Goal: Task Accomplishment & Management: Manage account settings

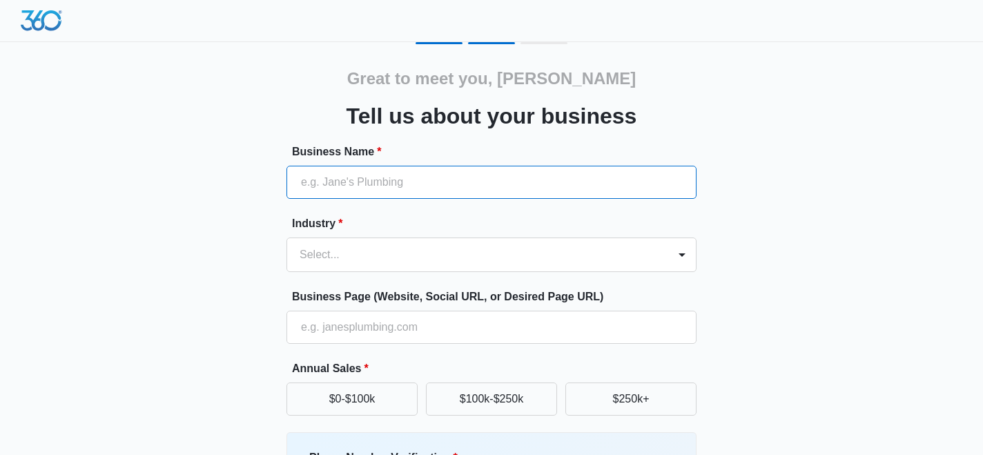
click at [426, 193] on input "Business Name *" at bounding box center [491, 182] width 410 height 33
type input "Top Choice Remodeling LLC"
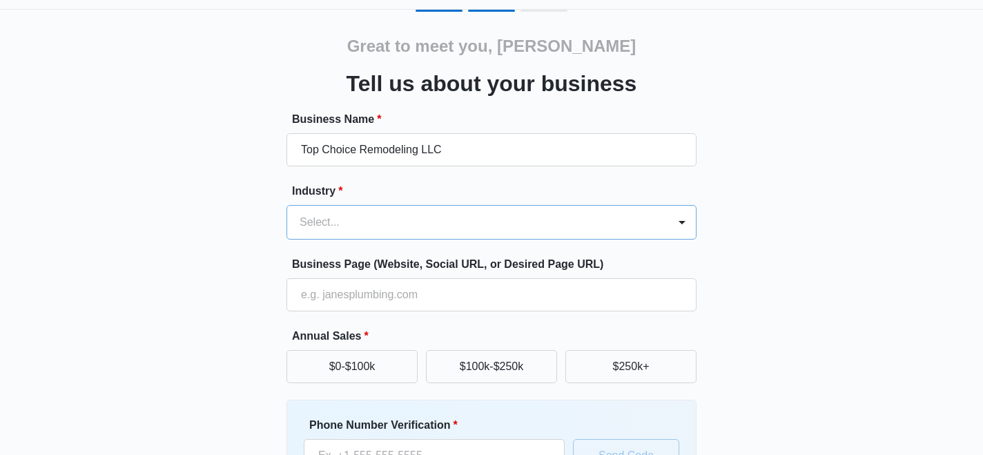
click at [333, 239] on div "Select..." at bounding box center [491, 222] width 410 height 34
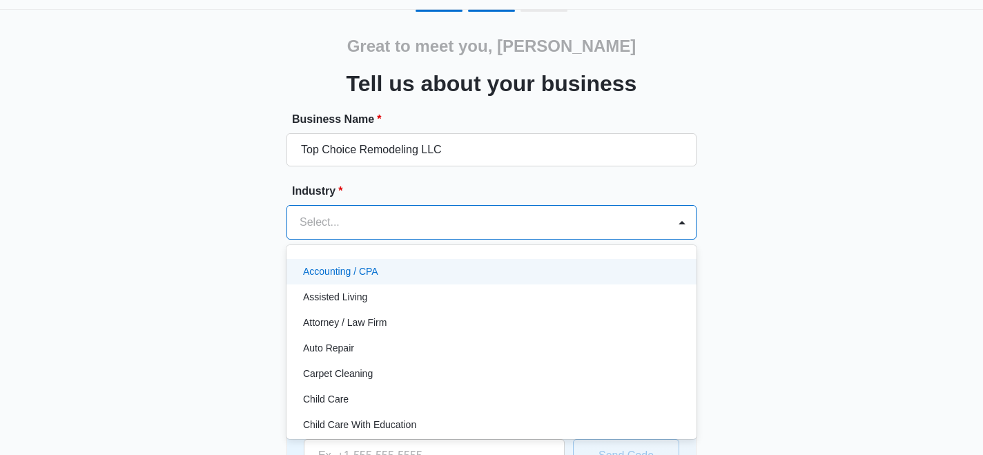
scroll to position [39, 0]
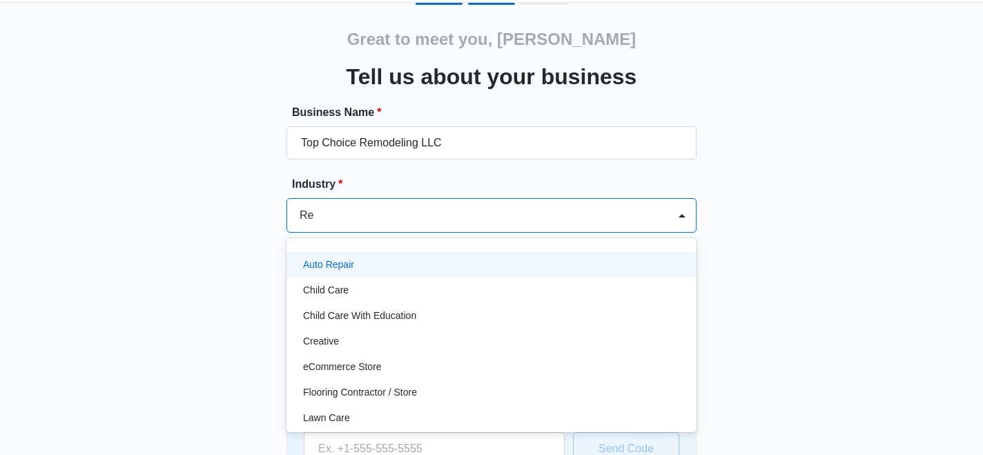
type input "R"
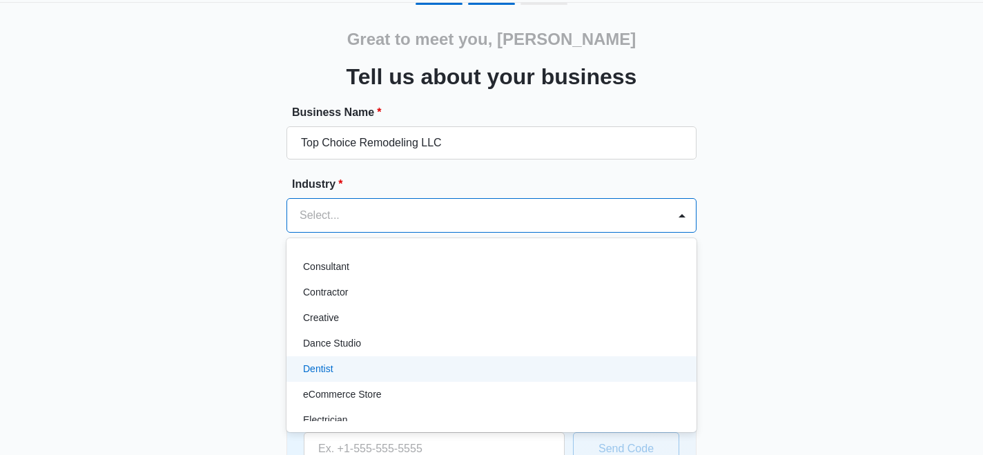
scroll to position [187, 0]
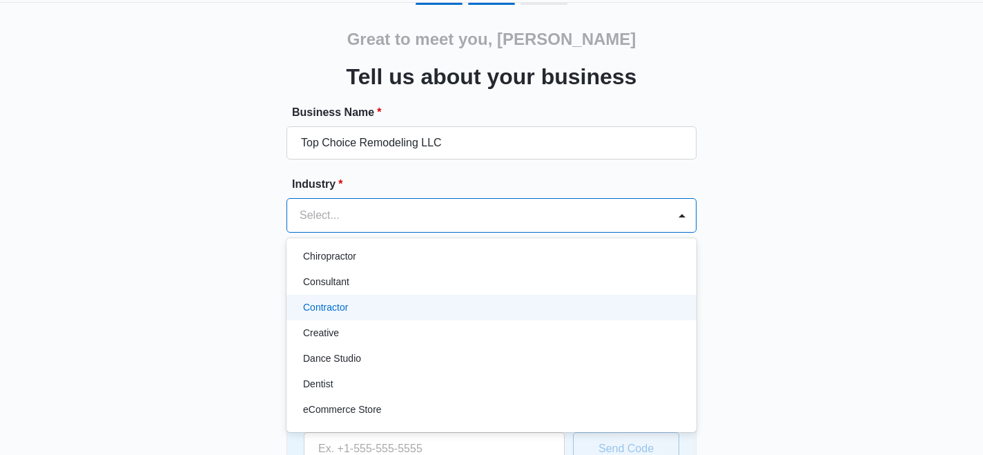
click at [333, 308] on p "Contractor" at bounding box center [325, 307] width 45 height 14
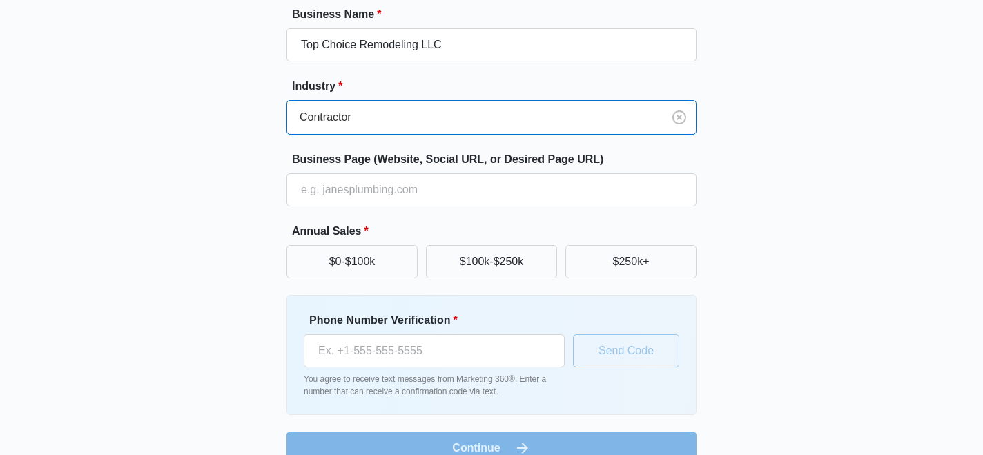
scroll to position [142, 0]
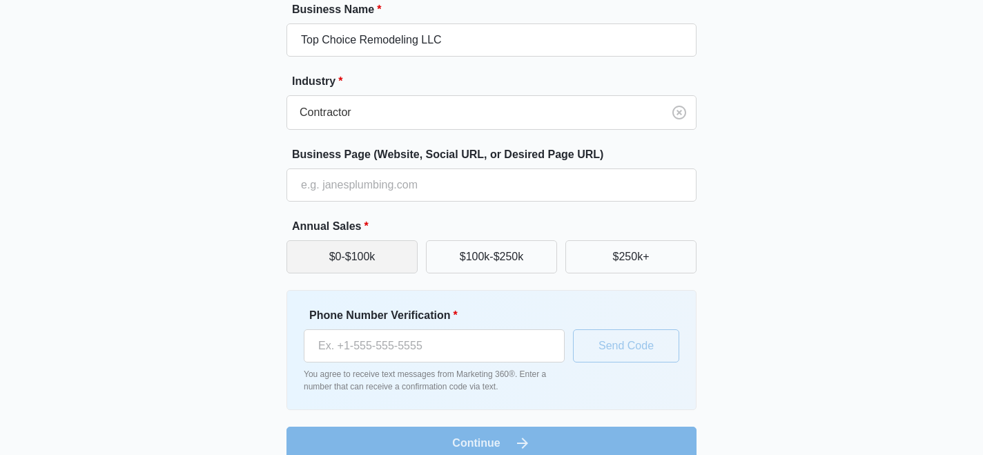
click at [345, 259] on button "$0-$100k" at bounding box center [351, 256] width 131 height 33
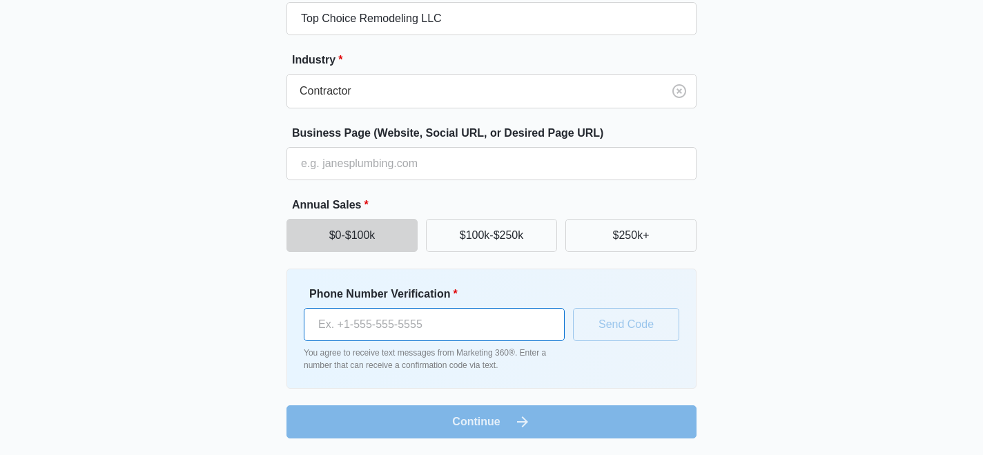
click at [353, 328] on input "Phone Number Verification *" at bounding box center [434, 324] width 261 height 33
type input "+1 336 687 4551"
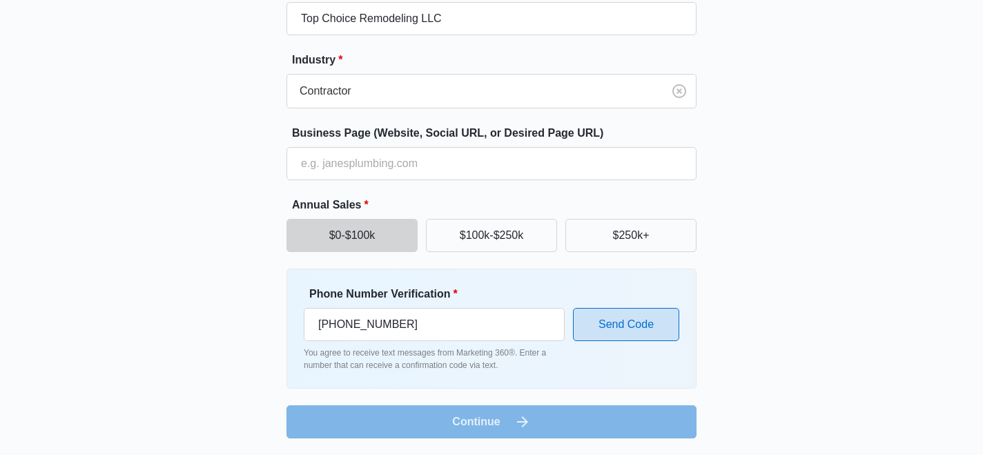
click at [597, 326] on button "Send Code" at bounding box center [626, 324] width 106 height 33
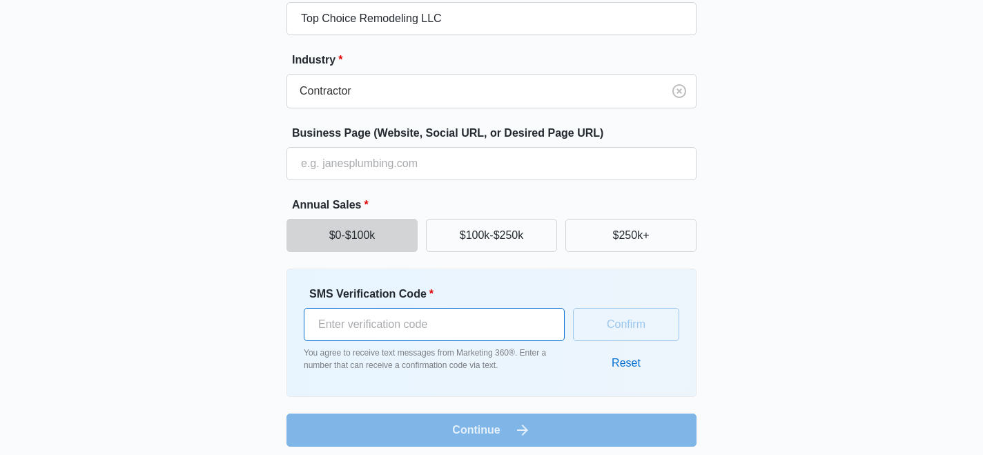
click at [420, 325] on input "SMS Verification Code *" at bounding box center [434, 324] width 261 height 33
type input "372352"
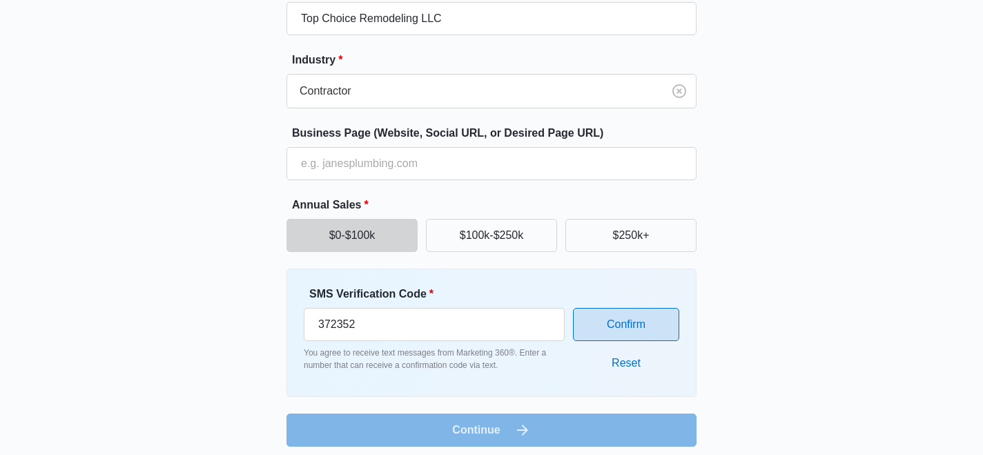
click at [620, 325] on button "Confirm" at bounding box center [626, 324] width 106 height 33
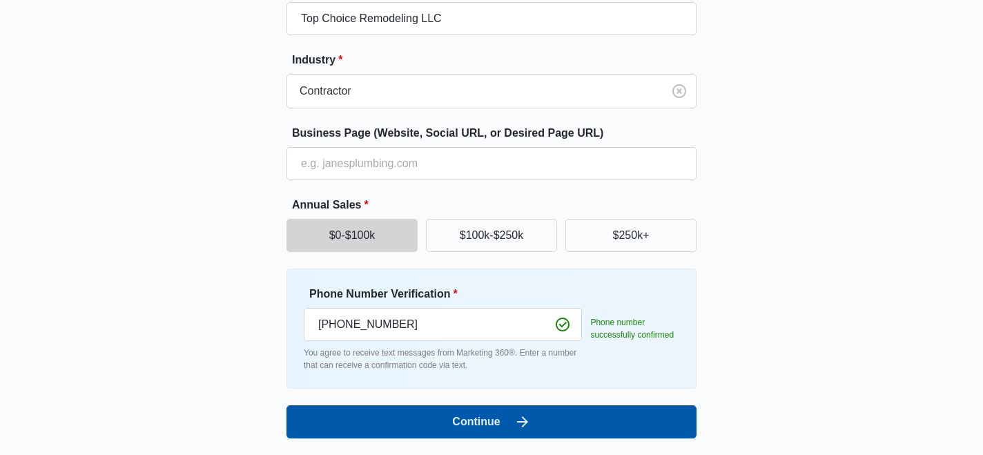
click at [458, 423] on button "Continue" at bounding box center [491, 421] width 410 height 33
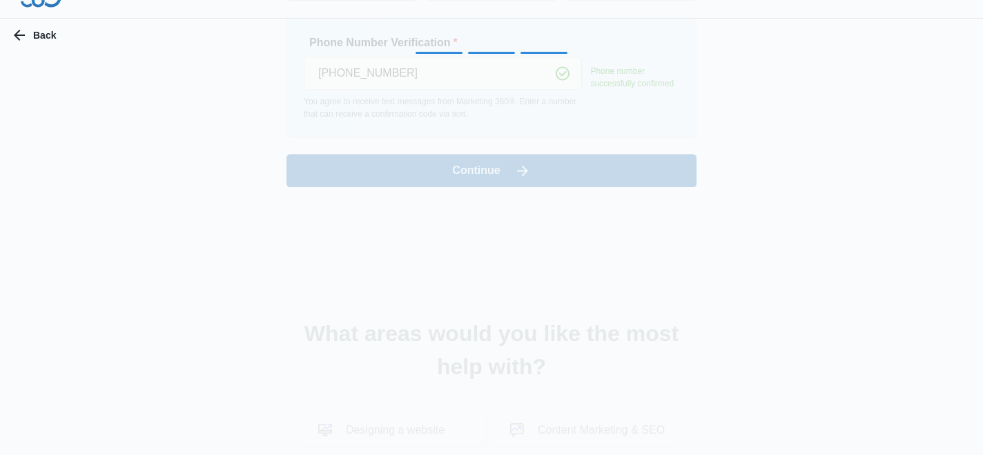
scroll to position [0, 0]
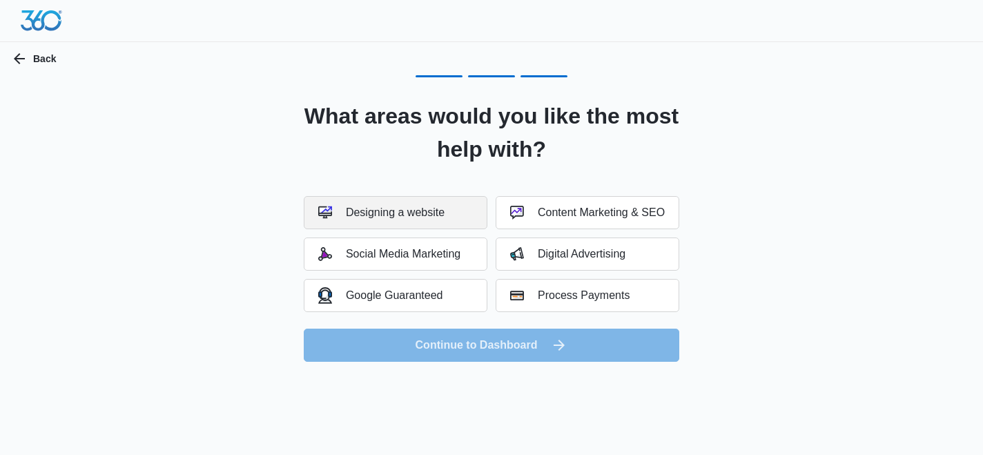
click at [436, 215] on div "Designing a website" at bounding box center [381, 213] width 126 height 14
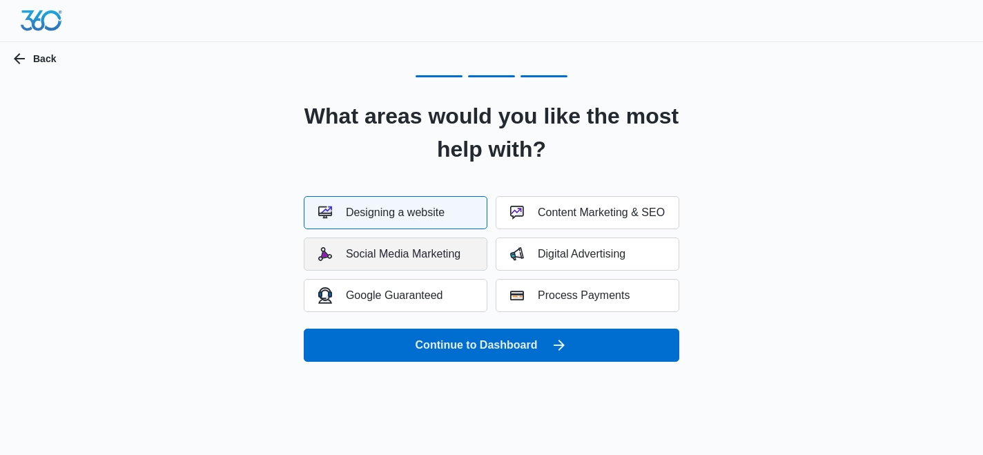
click at [428, 257] on div "Social Media Marketing" at bounding box center [389, 254] width 142 height 14
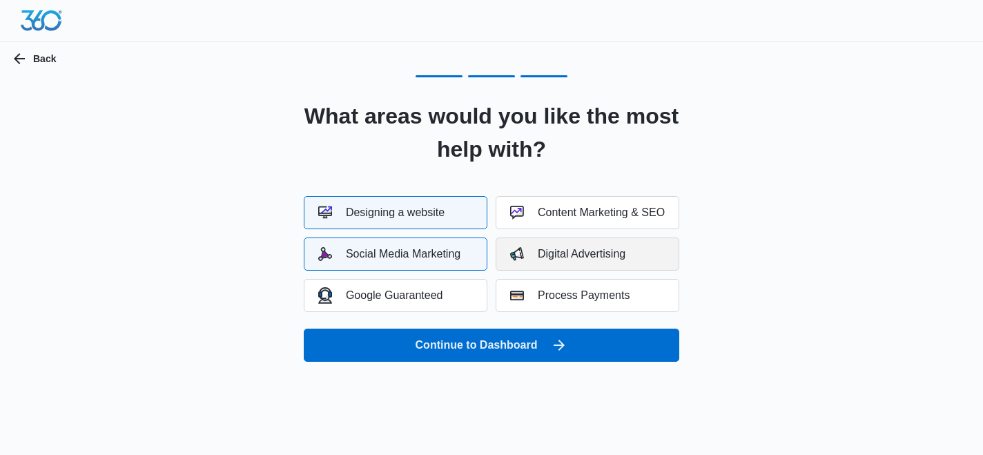
click at [529, 255] on div "Digital Advertising" at bounding box center [567, 254] width 115 height 14
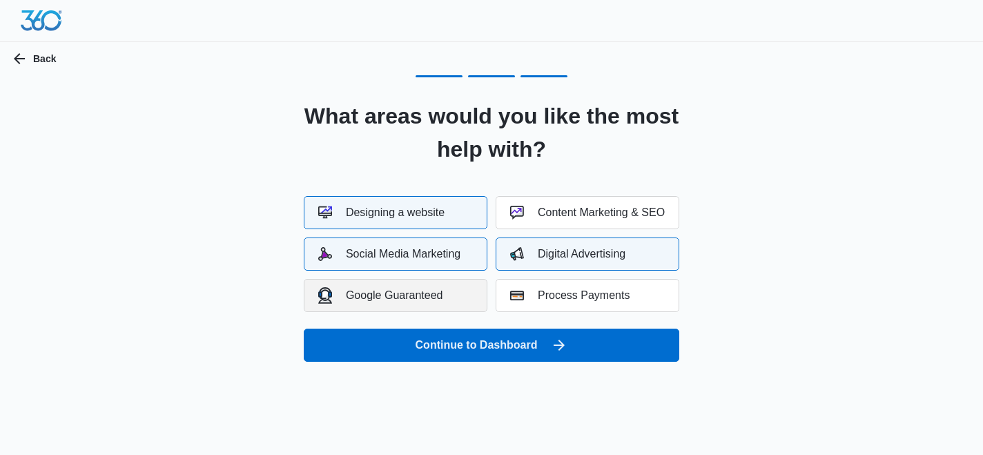
click at [446, 296] on button "Google Guaranteed" at bounding box center [396, 295] width 184 height 33
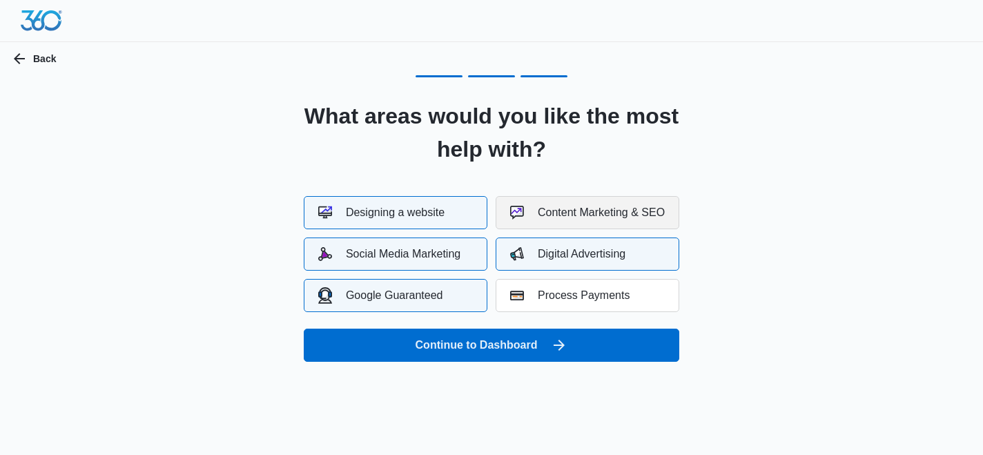
click at [534, 217] on div "Content Marketing & SEO" at bounding box center [587, 213] width 155 height 14
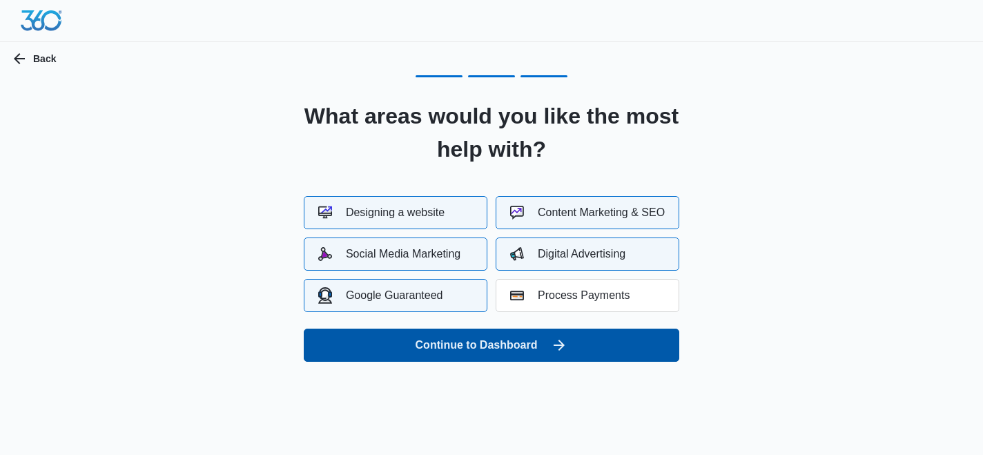
click at [453, 344] on button "Continue to Dashboard" at bounding box center [491, 344] width 375 height 33
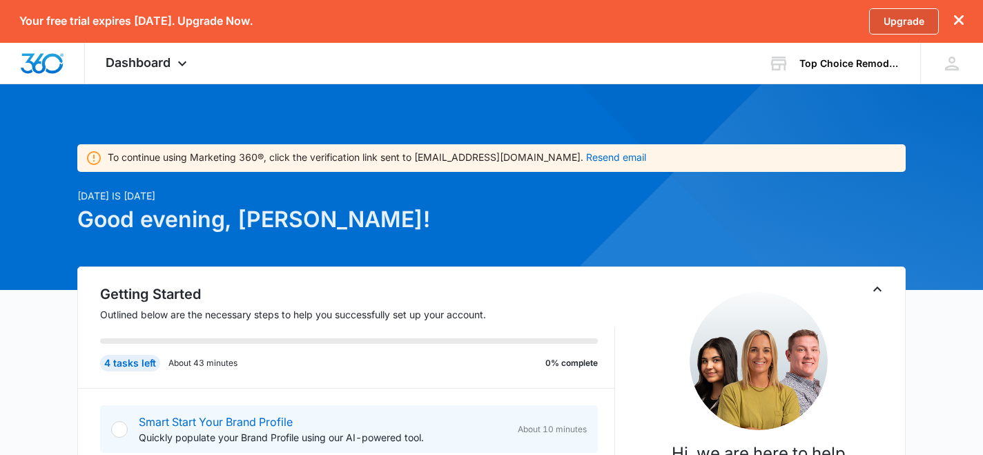
click at [898, 26] on link "Upgrade" at bounding box center [904, 21] width 70 height 26
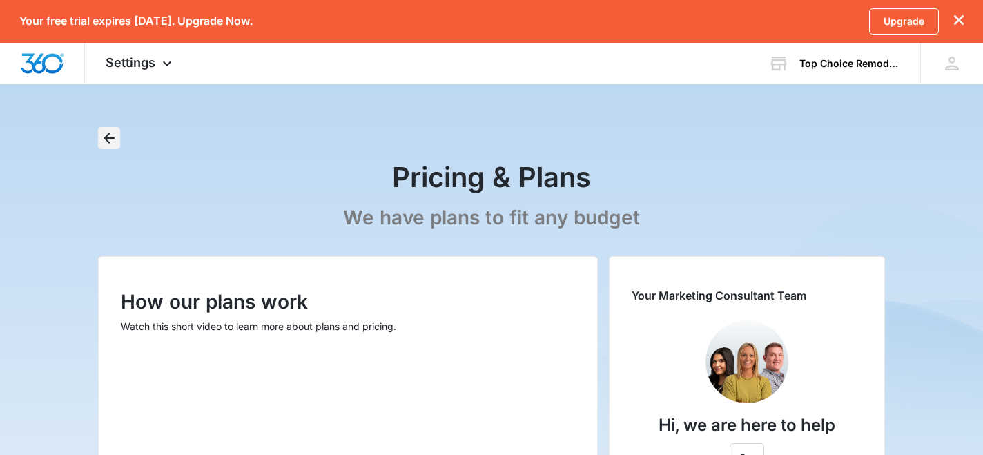
click at [106, 136] on icon "Back" at bounding box center [109, 137] width 11 height 11
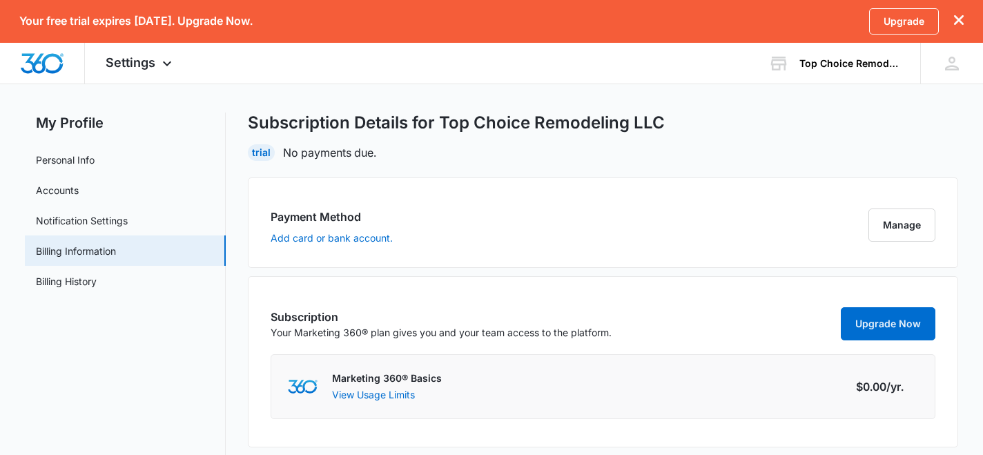
scroll to position [32, 0]
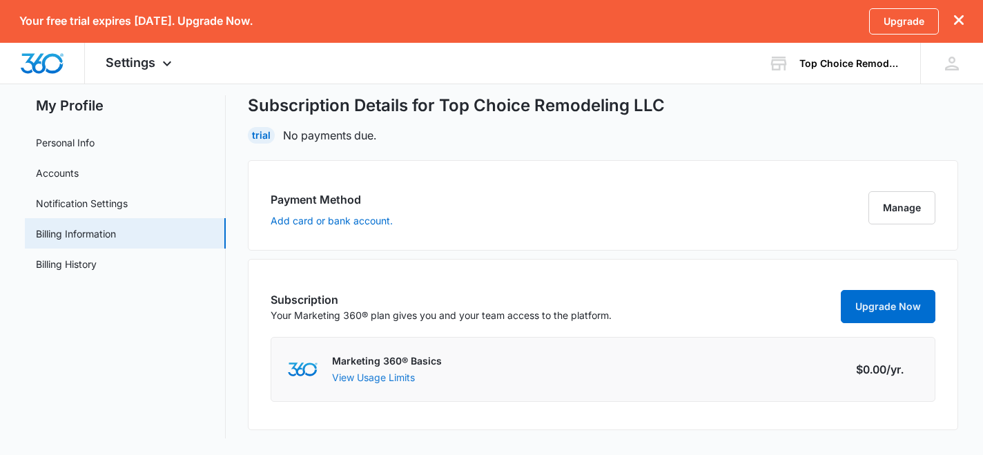
click at [354, 379] on button "View Usage Limits" at bounding box center [373, 377] width 83 height 14
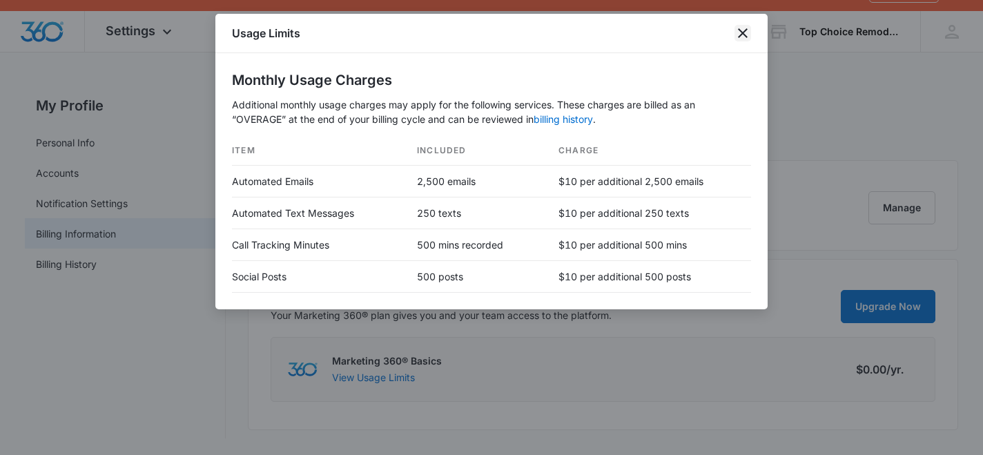
click at [740, 37] on icon "close" at bounding box center [742, 33] width 17 height 17
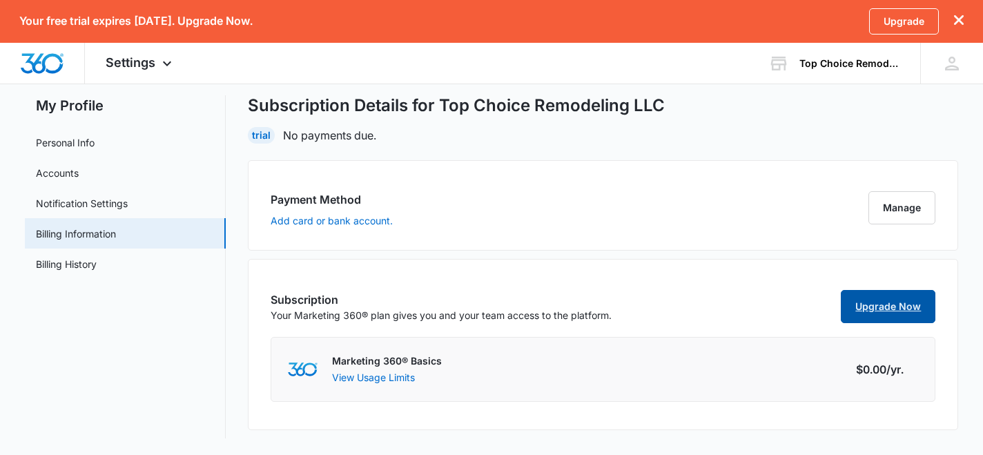
click at [886, 302] on link "Upgrade Now" at bounding box center [887, 306] width 95 height 33
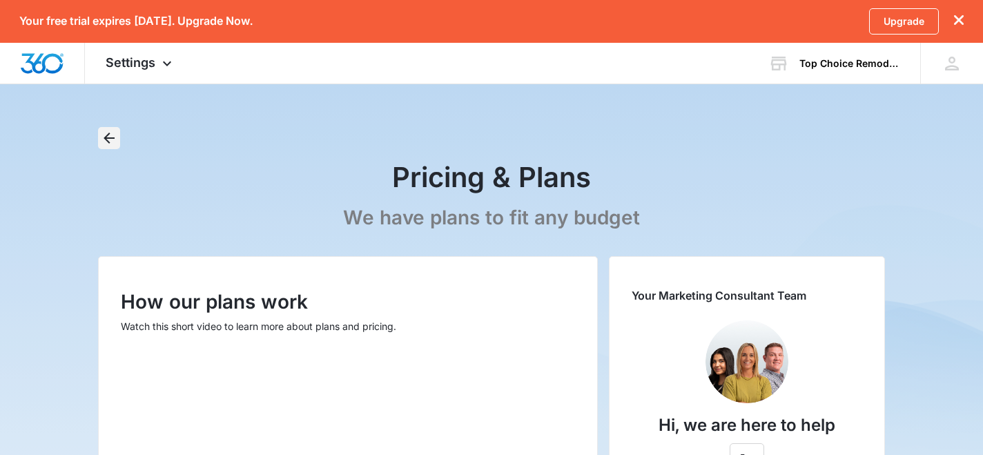
click at [112, 144] on icon "Back" at bounding box center [109, 138] width 17 height 17
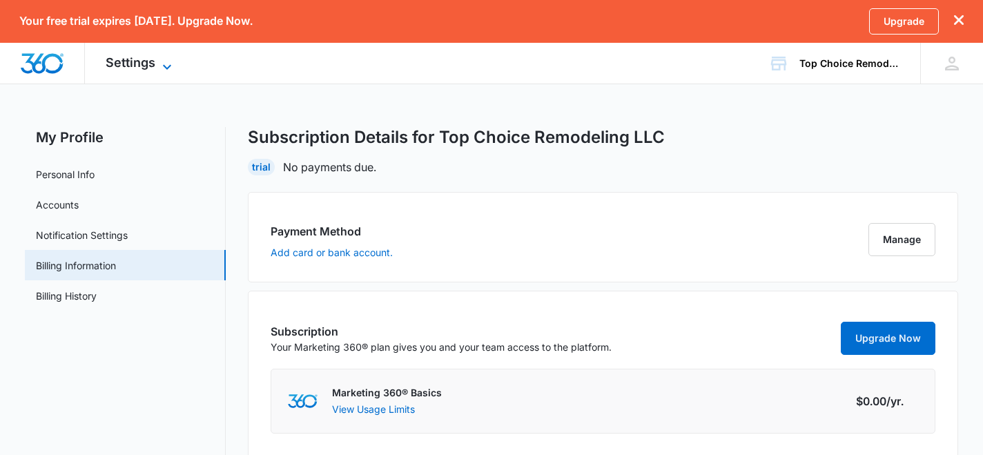
click at [168, 67] on icon at bounding box center [167, 67] width 17 height 17
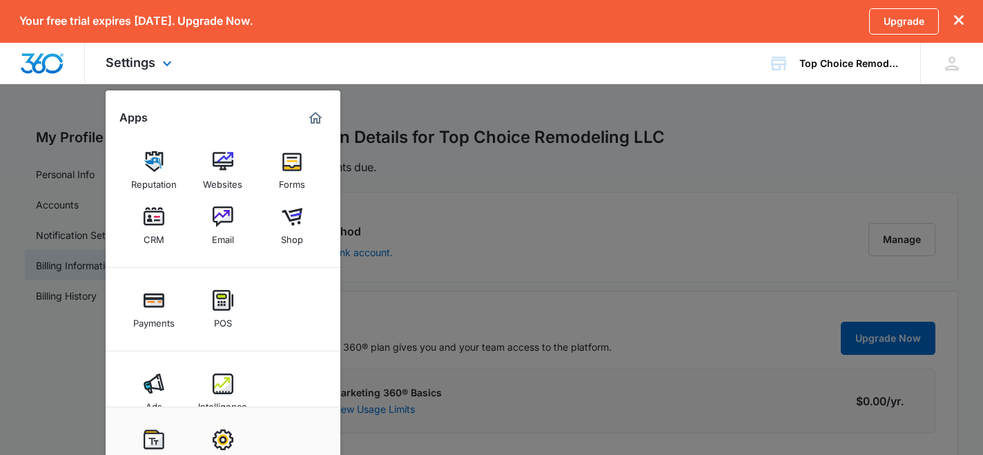
click at [313, 117] on img "Marketing 360® Dashboard" at bounding box center [315, 118] width 17 height 17
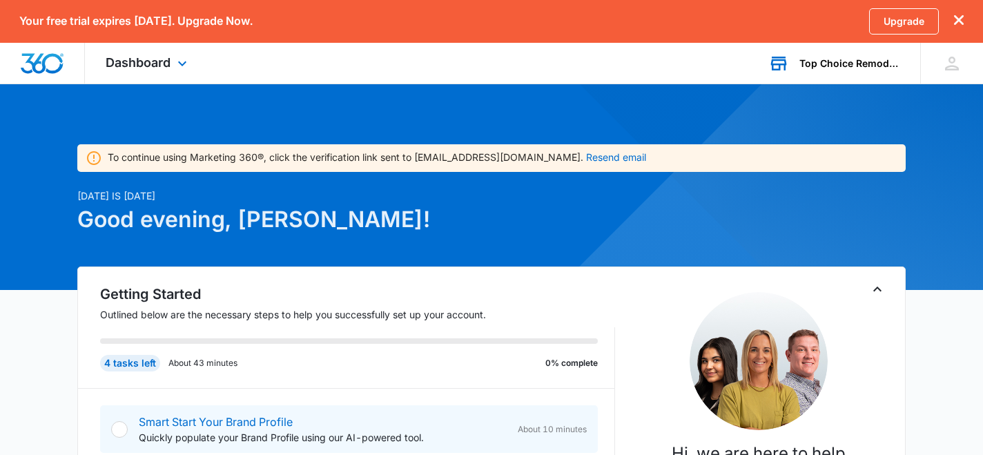
click at [833, 63] on div "Top Choice Remodeling LLC" at bounding box center [849, 63] width 101 height 11
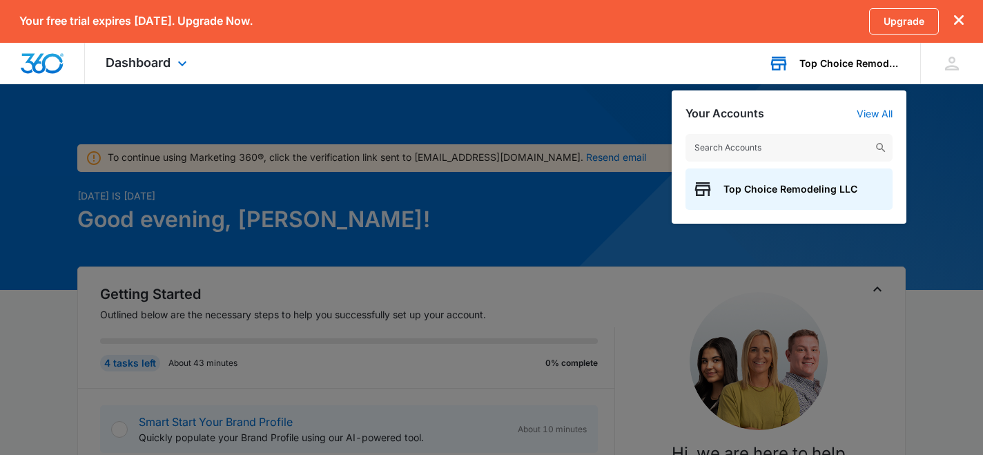
click at [833, 63] on div "Top Choice Remodeling LLC" at bounding box center [849, 63] width 101 height 11
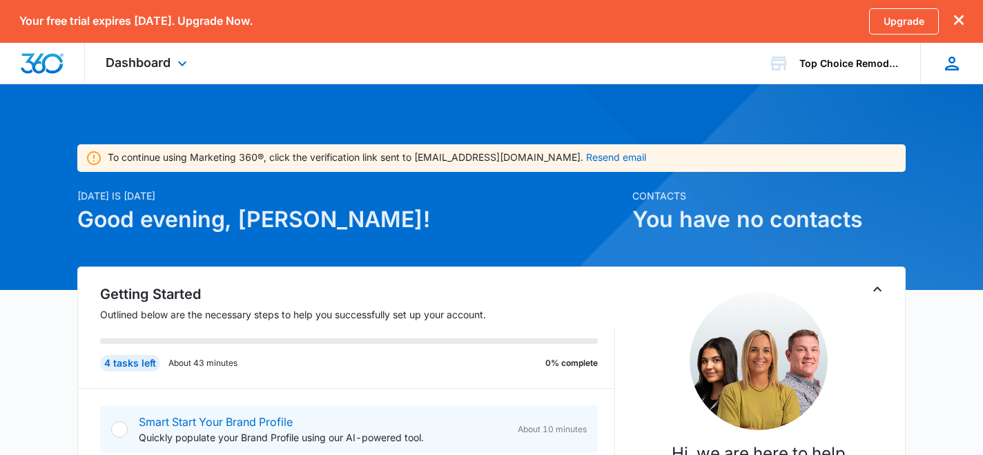
click at [951, 66] on icon at bounding box center [952, 64] width 14 height 14
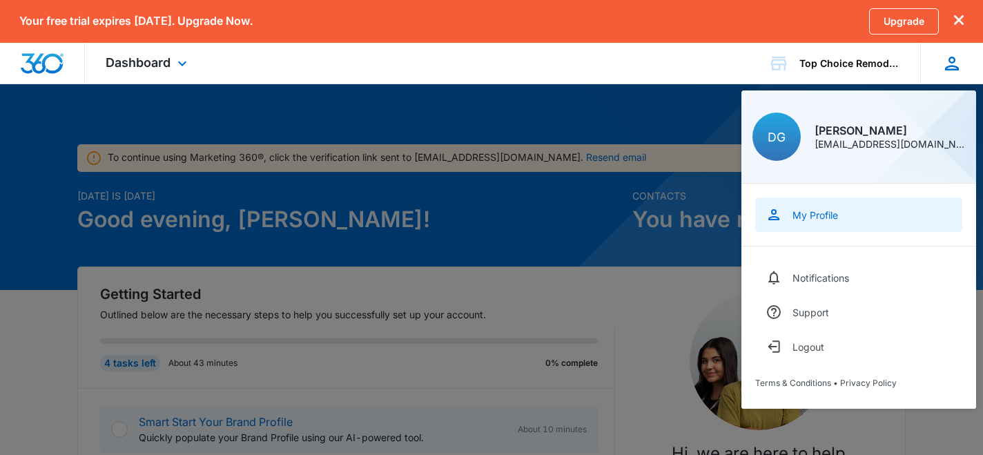
click at [816, 206] on link "My Profile" at bounding box center [858, 214] width 207 height 34
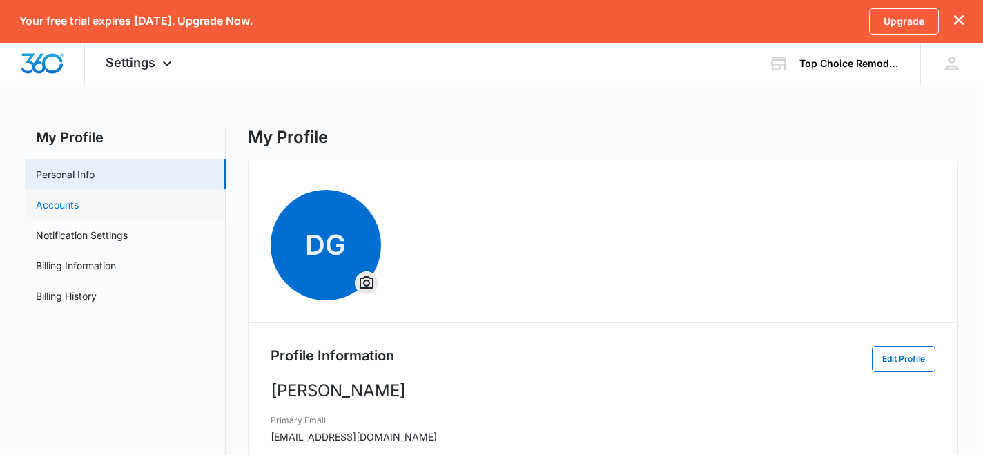
click at [79, 205] on link "Accounts" at bounding box center [57, 204] width 43 height 14
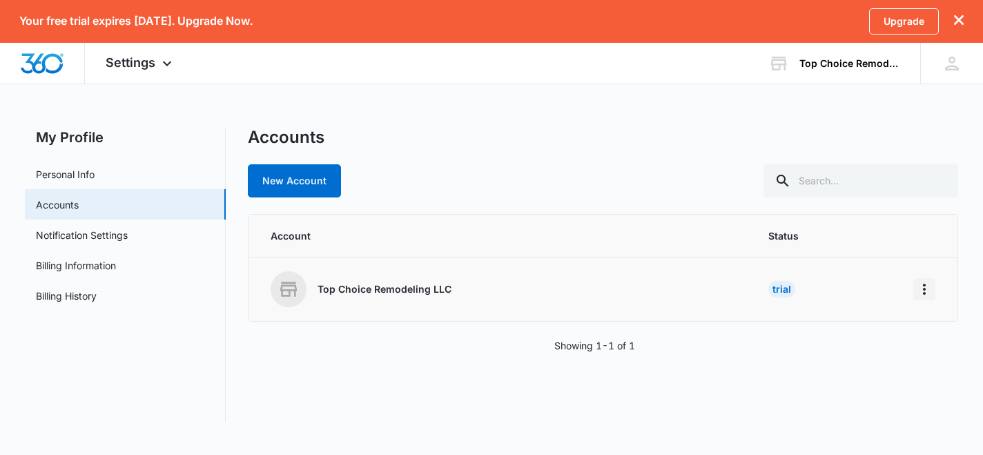
click at [924, 287] on icon "Home" at bounding box center [923, 289] width 3 height 11
click at [863, 329] on div "Go to Dashboard" at bounding box center [863, 328] width 77 height 10
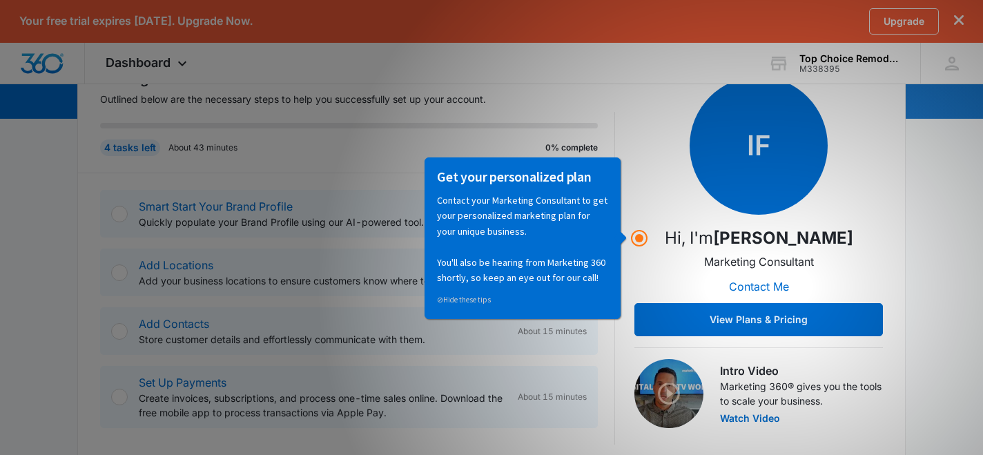
scroll to position [172, 0]
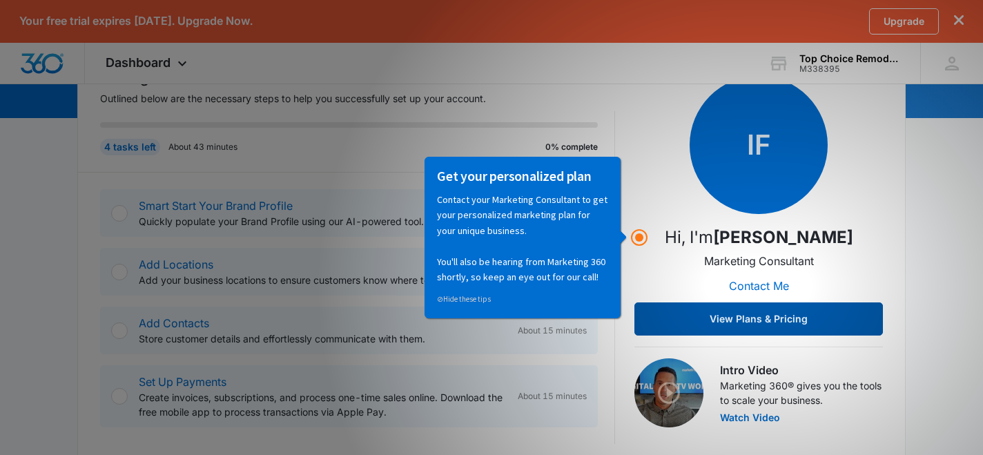
click at [692, 320] on button "View Plans & Pricing" at bounding box center [758, 318] width 248 height 33
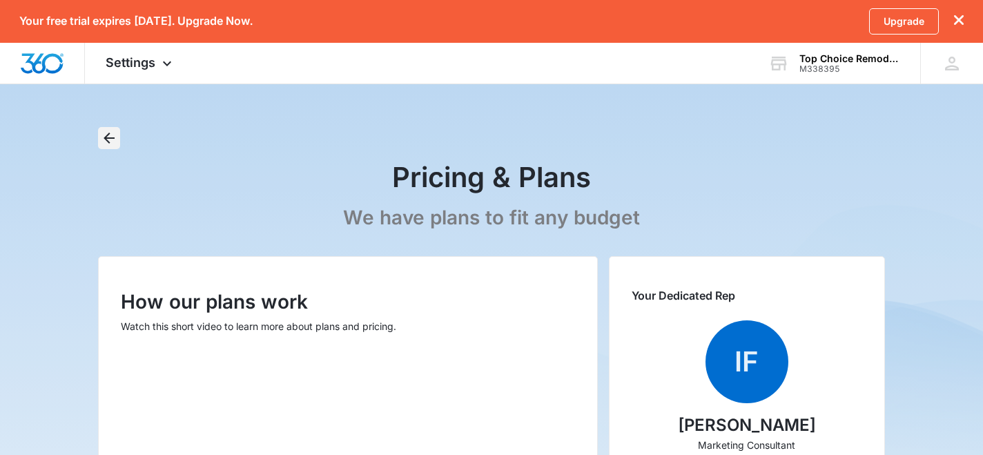
click at [108, 135] on icon "Back" at bounding box center [109, 137] width 11 height 11
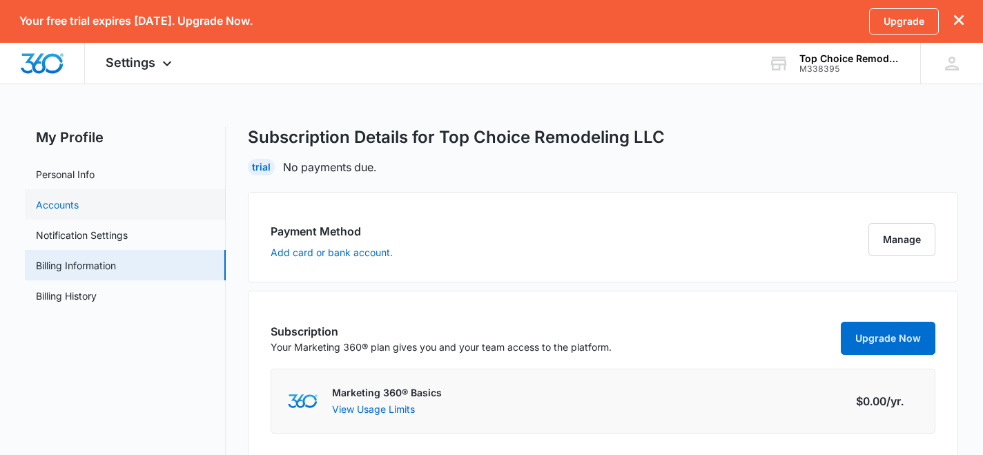
click at [57, 207] on link "Accounts" at bounding box center [57, 204] width 43 height 14
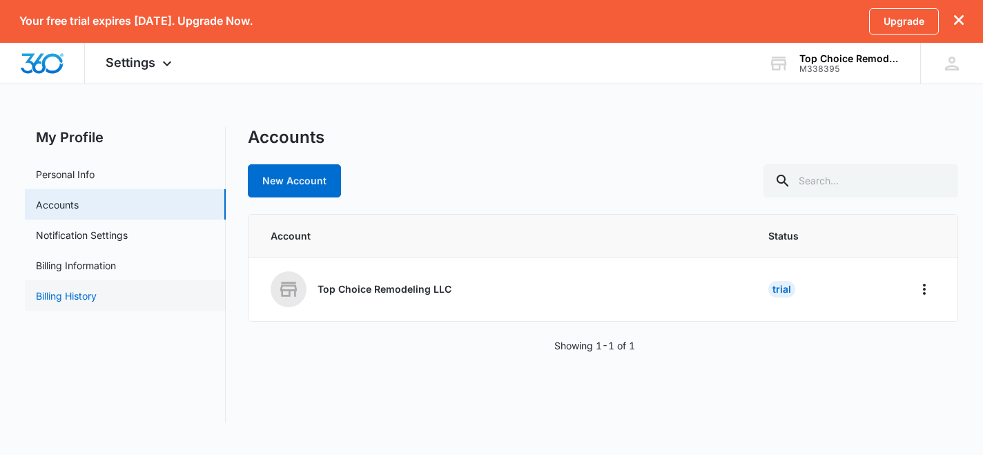
click at [70, 297] on link "Billing History" at bounding box center [66, 295] width 61 height 14
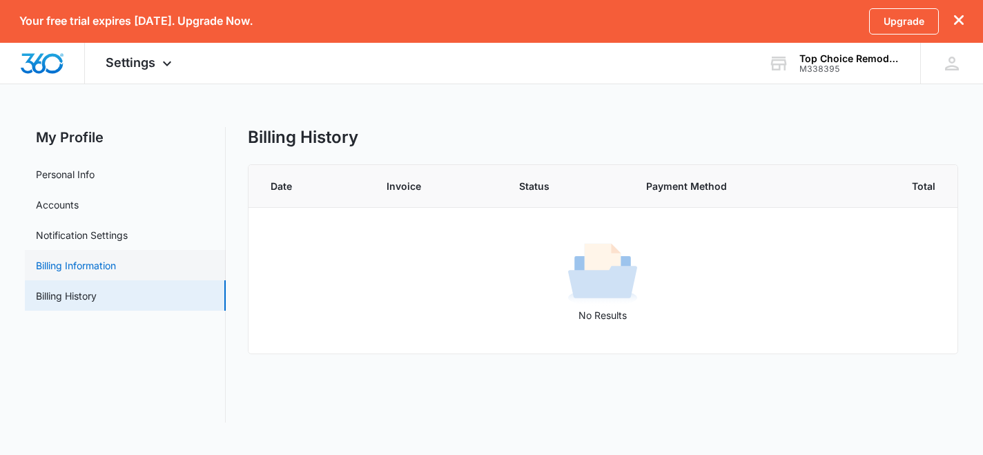
click at [98, 260] on link "Billing Information" at bounding box center [76, 265] width 80 height 14
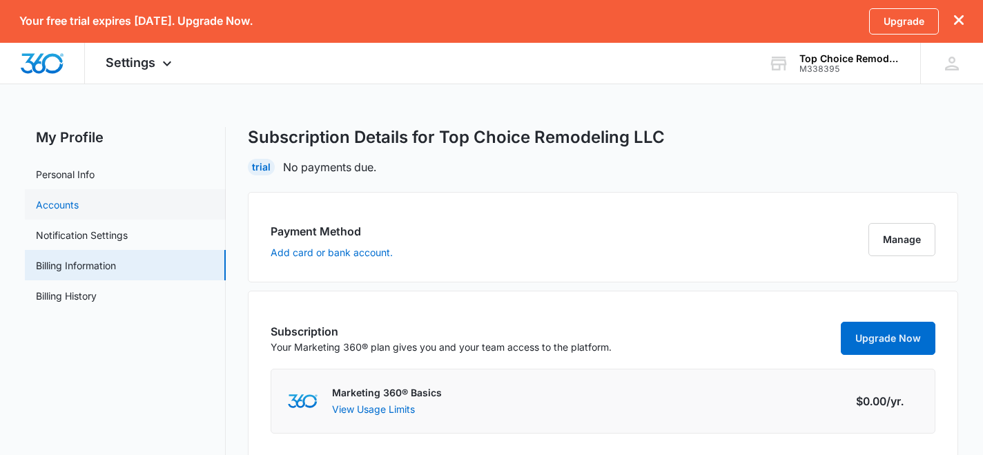
click at [79, 204] on link "Accounts" at bounding box center [57, 204] width 43 height 14
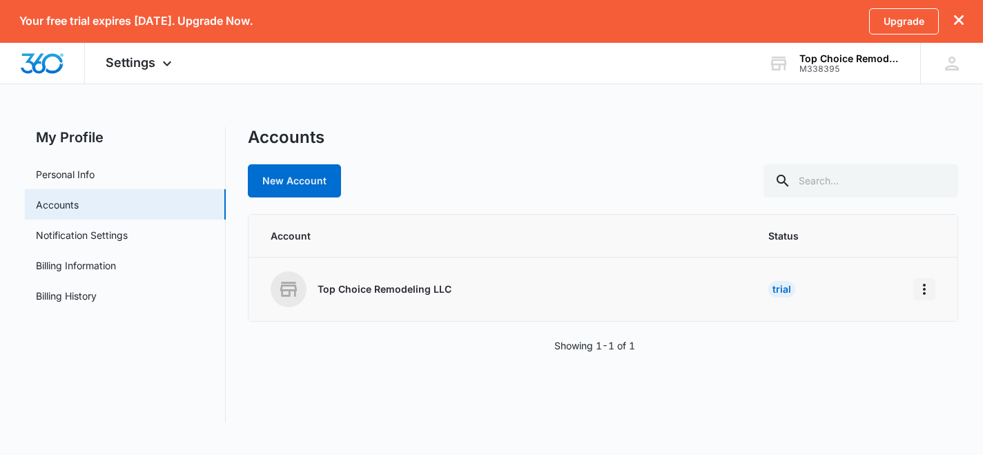
click at [922, 288] on icon "Home" at bounding box center [924, 289] width 17 height 17
click at [866, 335] on button "Go to Dashboard" at bounding box center [872, 327] width 126 height 21
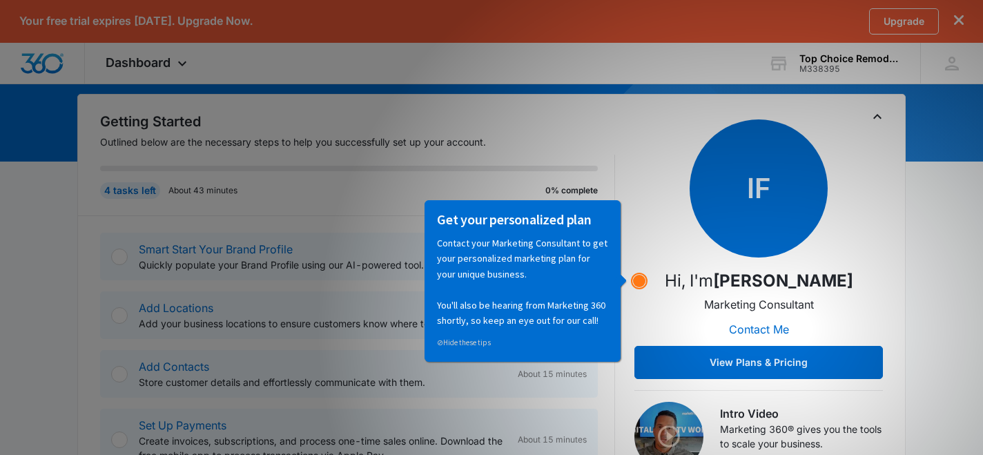
scroll to position [132, 0]
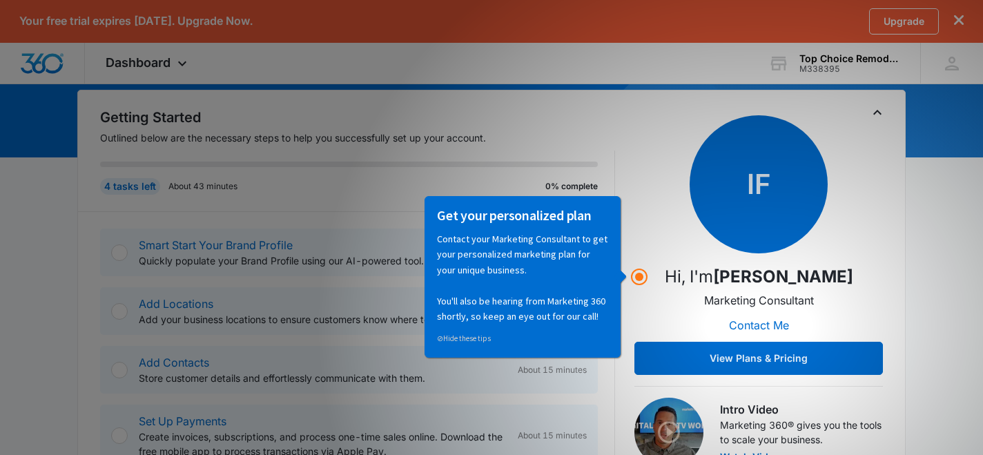
click at [662, 221] on div "IF Hi, I'm Ian French Marketing Consultant Contact Me View Plans & Pricing" at bounding box center [758, 244] width 248 height 259
click at [636, 276] on circle "Hotspot (open by clicking or pressing space/enter)" at bounding box center [639, 276] width 12 height 12
click at [444, 335] on link "⊘ Hide these tips" at bounding box center [463, 338] width 54 height 10
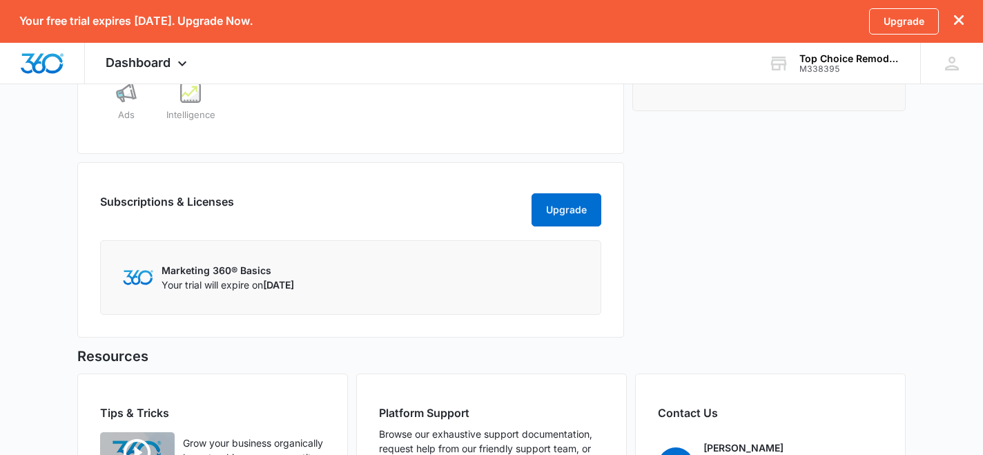
scroll to position [695, 0]
click at [570, 221] on button "Upgrade" at bounding box center [566, 209] width 70 height 33
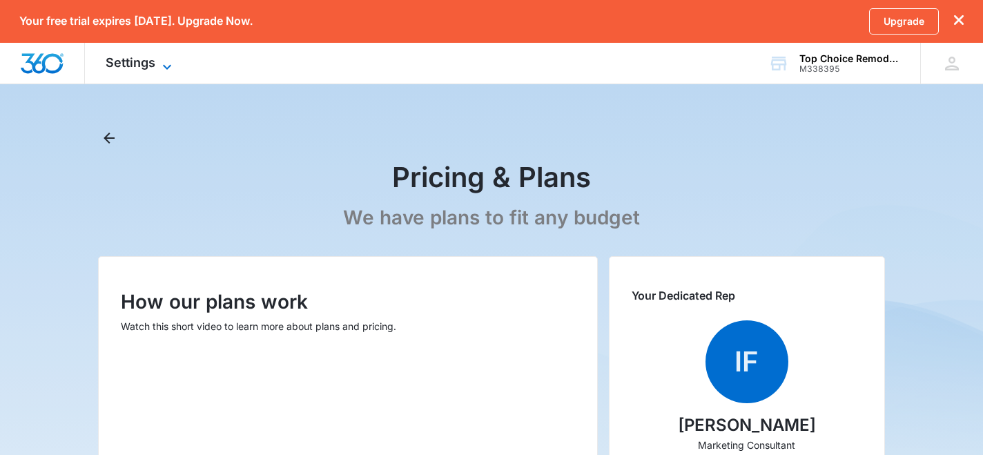
click at [166, 62] on icon at bounding box center [167, 67] width 17 height 17
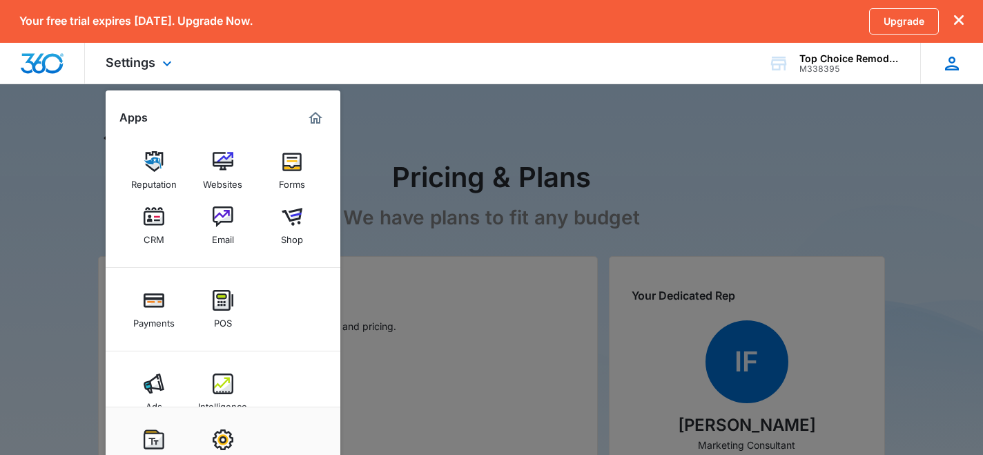
click at [957, 61] on icon at bounding box center [951, 63] width 21 height 21
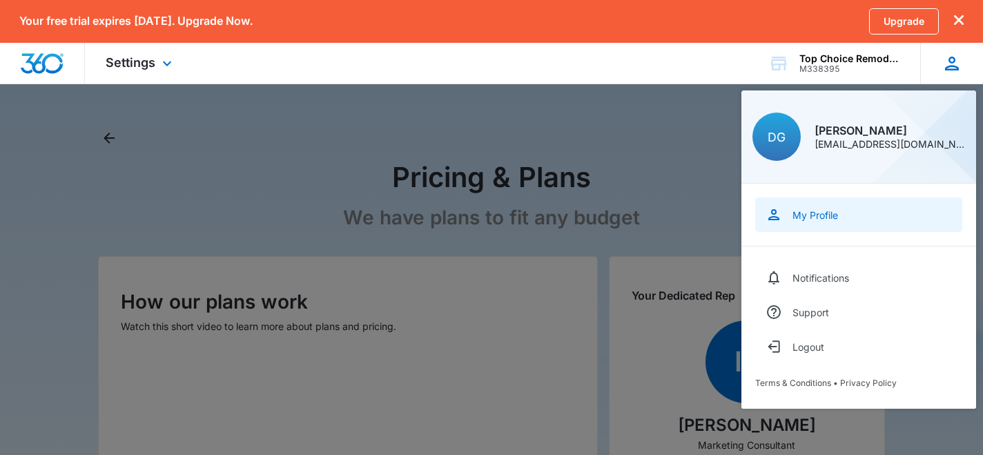
click at [831, 215] on div "My Profile" at bounding box center [815, 215] width 46 height 12
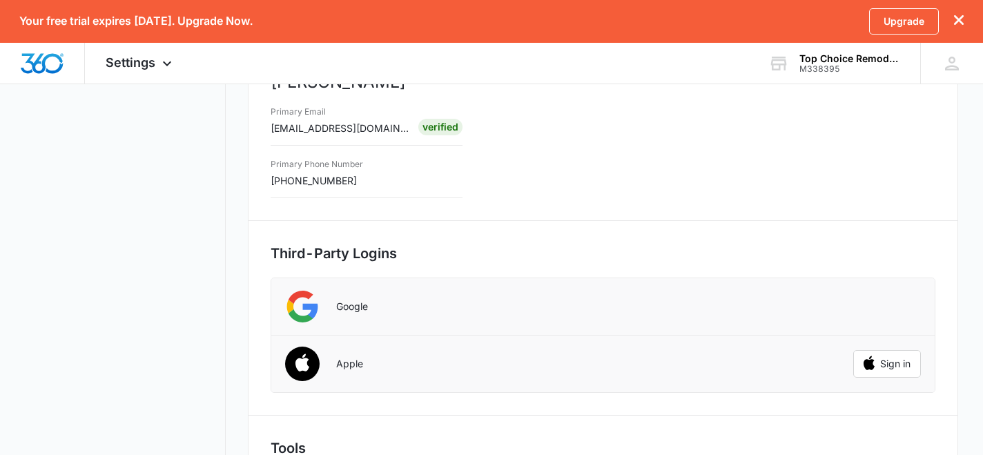
scroll to position [398, 0]
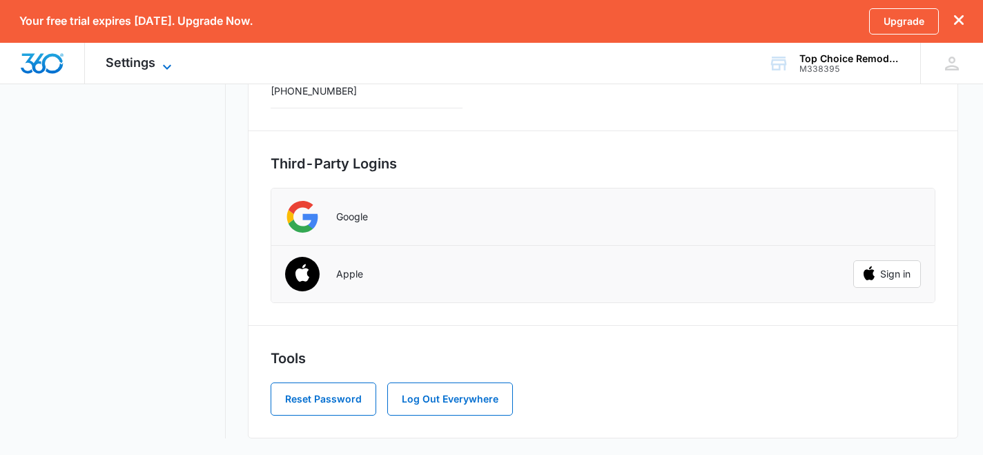
click at [161, 59] on icon at bounding box center [167, 67] width 17 height 17
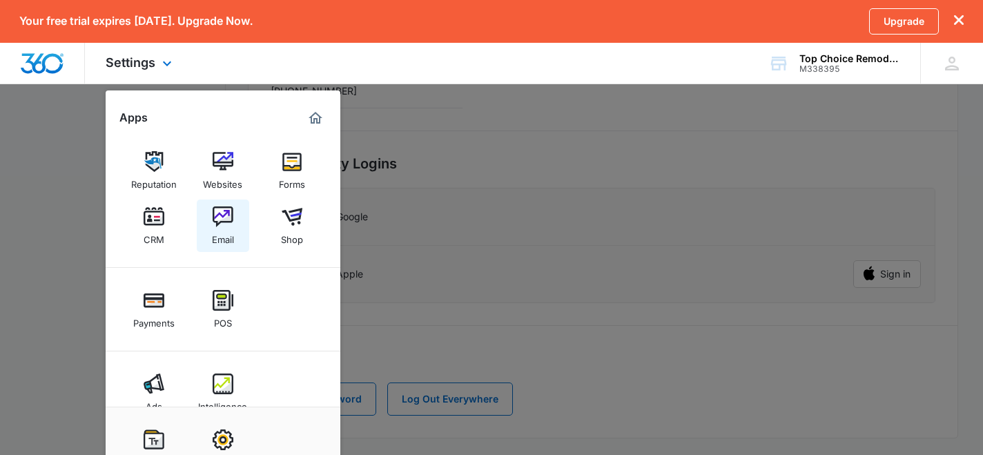
scroll to position [28, 0]
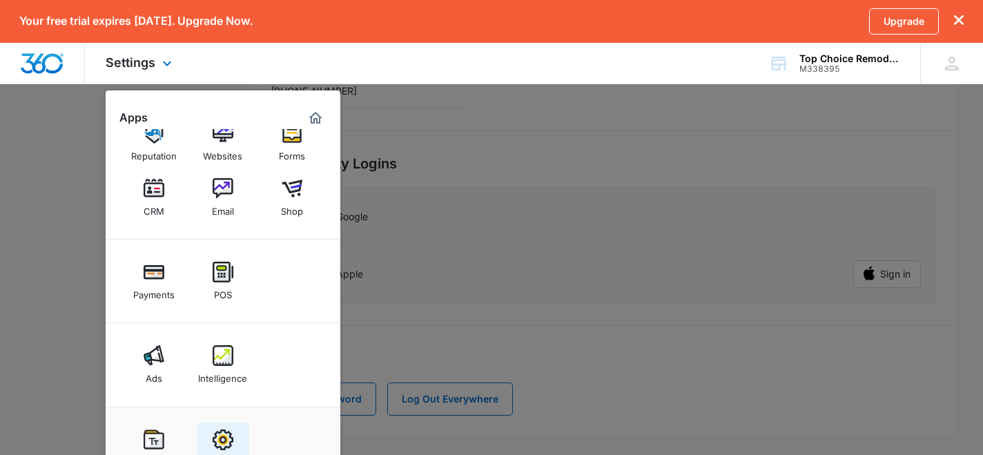
click at [219, 440] on img at bounding box center [223, 439] width 21 height 21
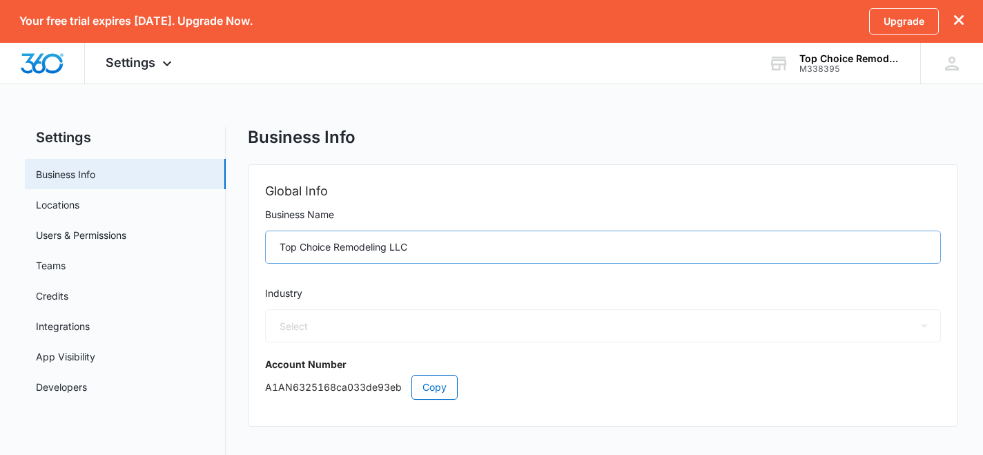
select select "4"
select select "US"
select select "America/New_York"
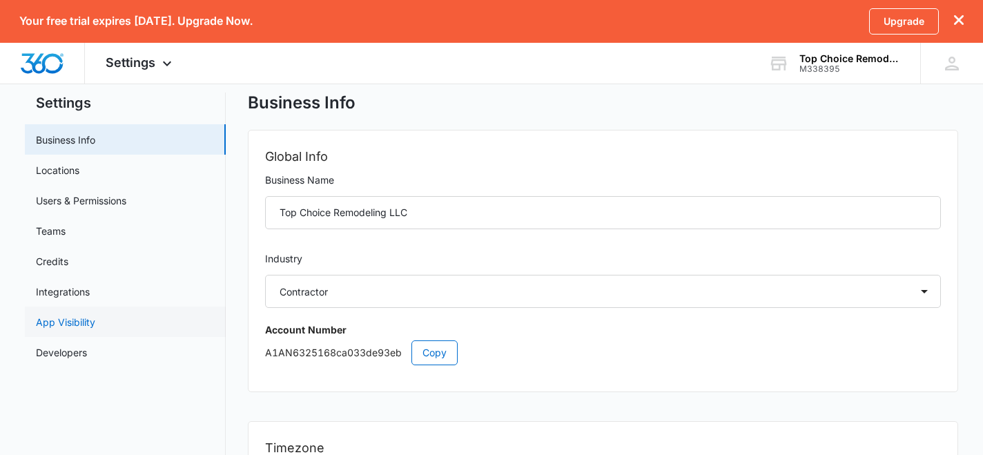
scroll to position [30, 0]
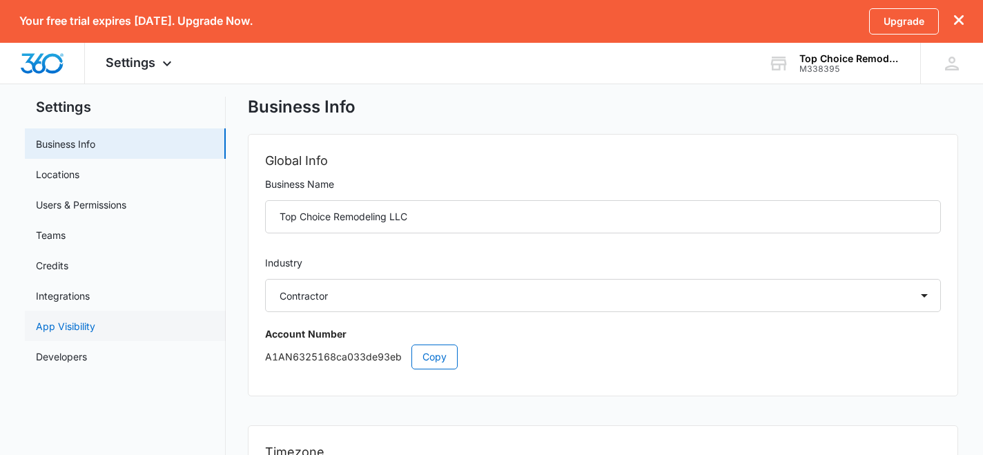
click at [73, 329] on link "App Visibility" at bounding box center [65, 326] width 59 height 14
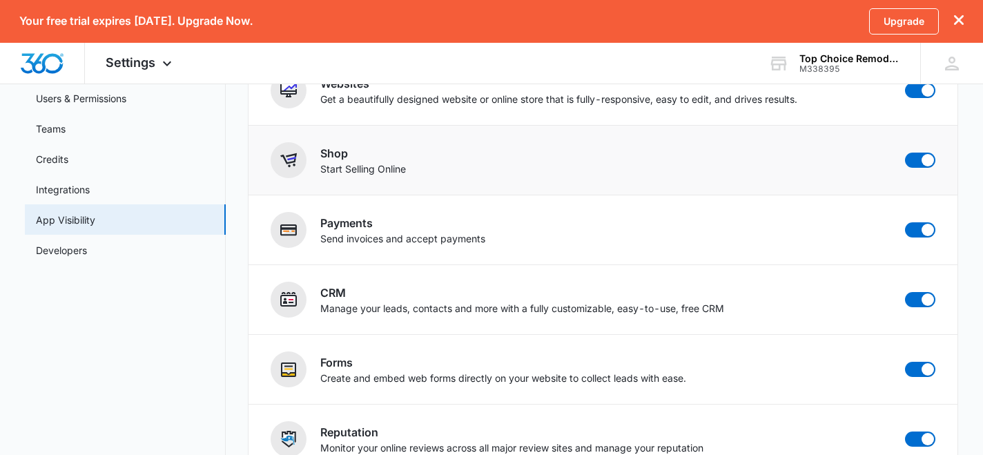
scroll to position [172, 0]
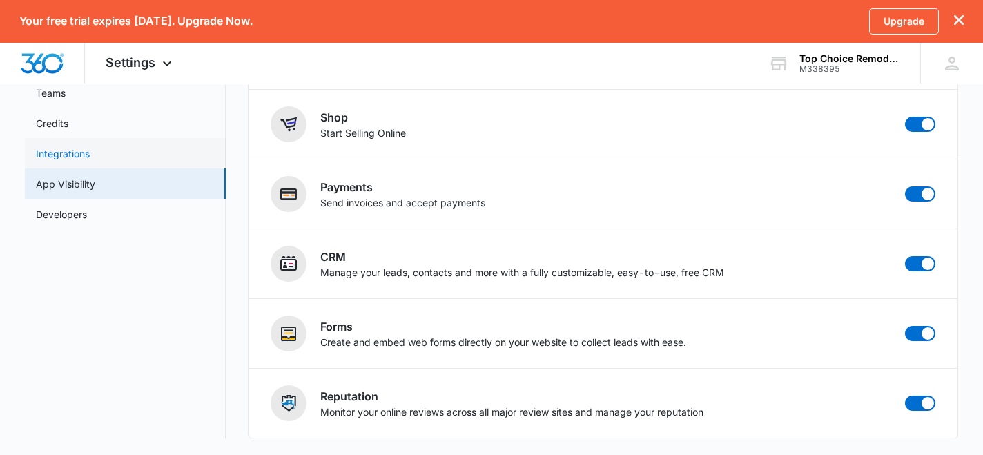
click at [83, 157] on link "Integrations" at bounding box center [63, 153] width 54 height 14
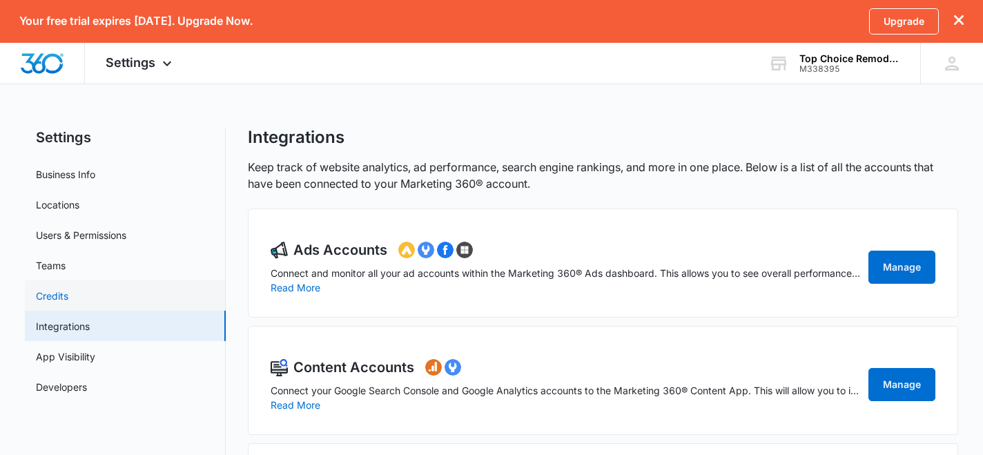
click at [65, 302] on link "Credits" at bounding box center [52, 295] width 32 height 14
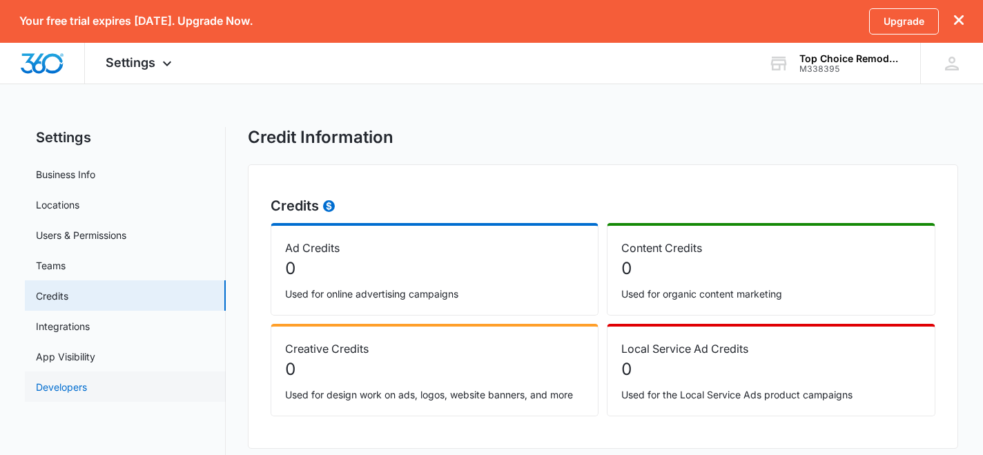
click at [76, 382] on link "Developers" at bounding box center [61, 386] width 51 height 14
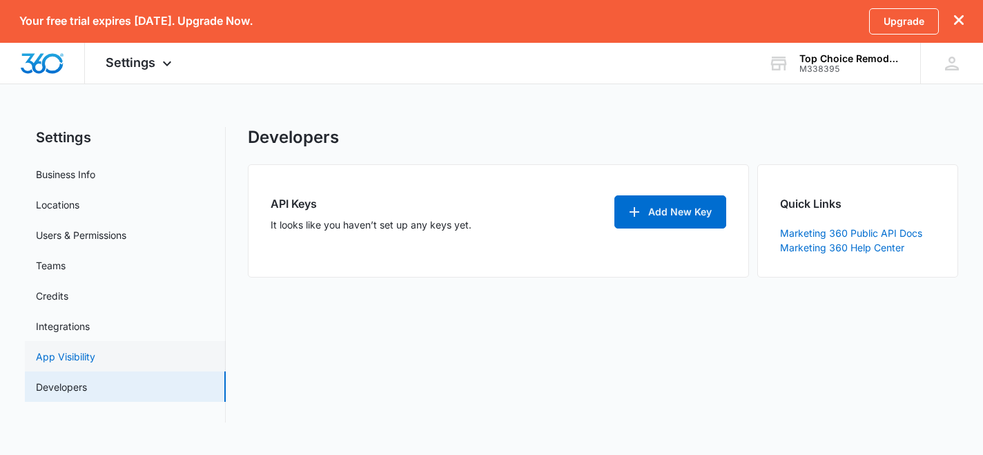
click at [86, 359] on link "App Visibility" at bounding box center [65, 356] width 59 height 14
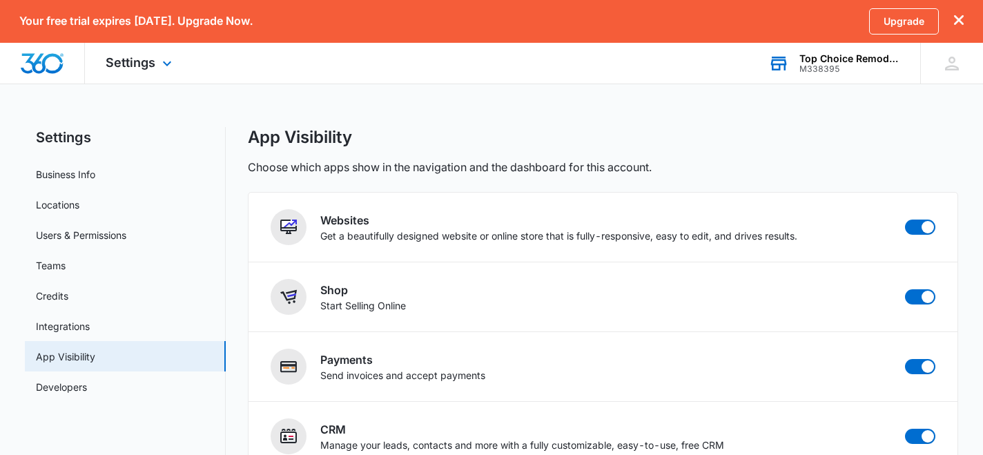
click at [836, 60] on div "Top Choice Remodeling LLC" at bounding box center [849, 58] width 101 height 11
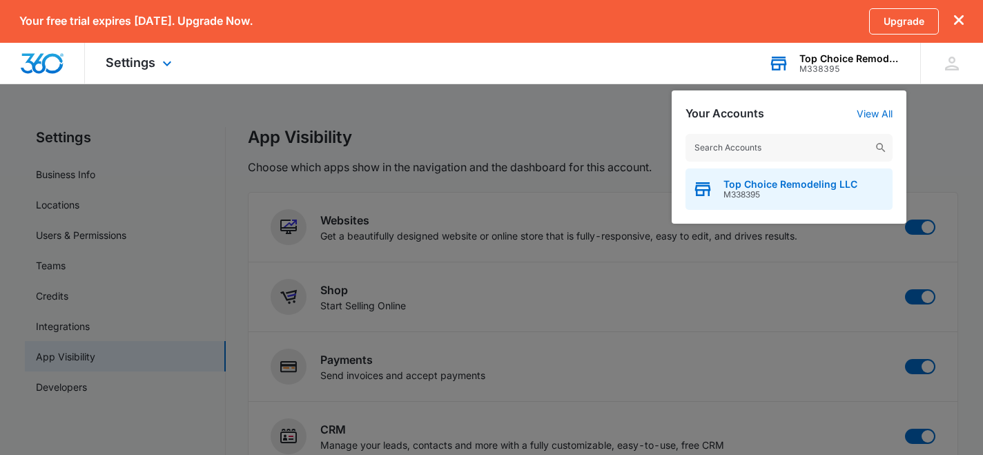
click at [767, 193] on span "M338395" at bounding box center [790, 195] width 134 height 10
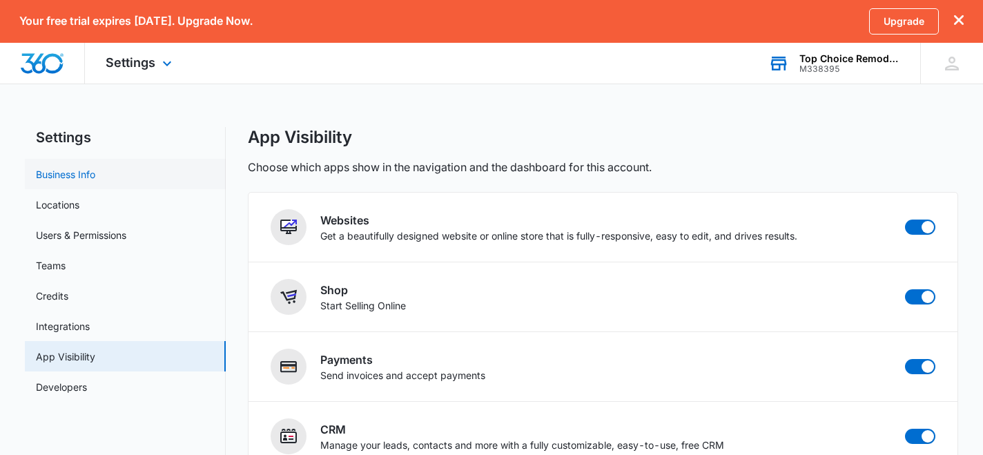
click at [81, 179] on link "Business Info" at bounding box center [65, 174] width 59 height 14
select select "4"
select select "US"
select select "America/New_York"
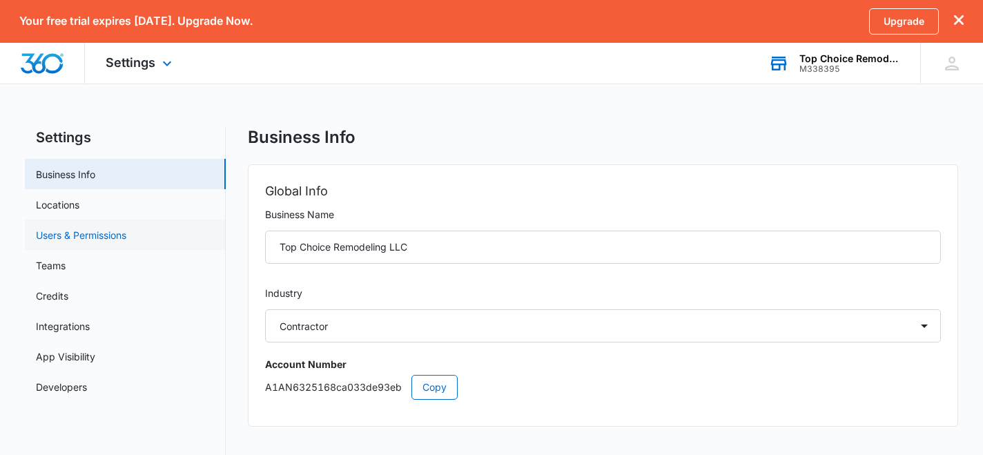
click at [94, 239] on link "Users & Permissions" at bounding box center [81, 235] width 90 height 14
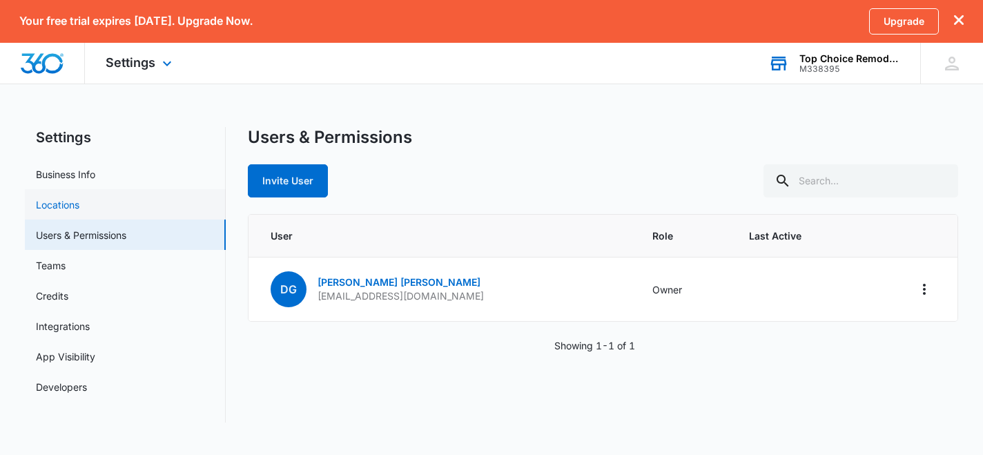
click at [79, 206] on link "Locations" at bounding box center [57, 204] width 43 height 14
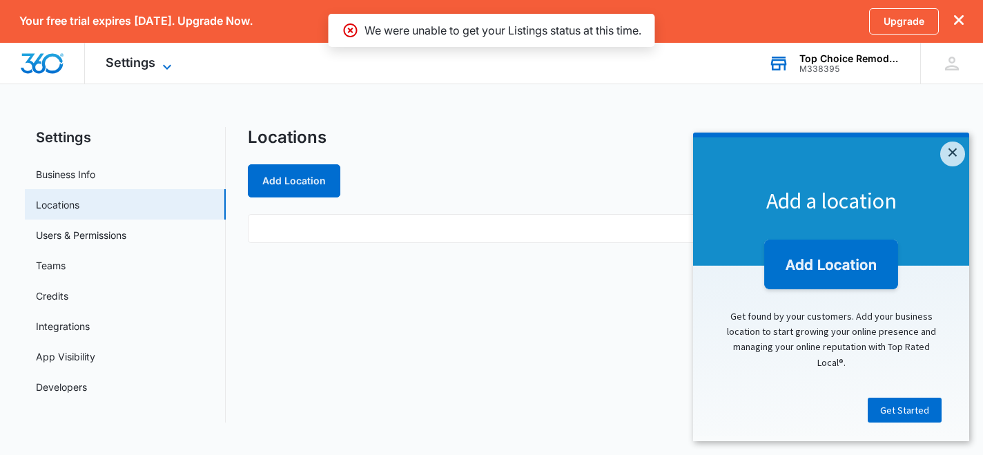
click at [166, 66] on icon at bounding box center [167, 67] width 17 height 17
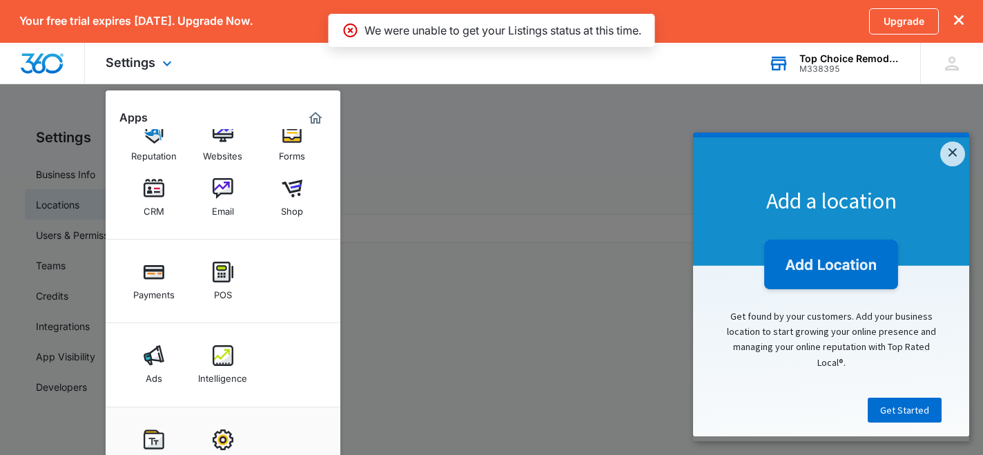
scroll to position [35, 0]
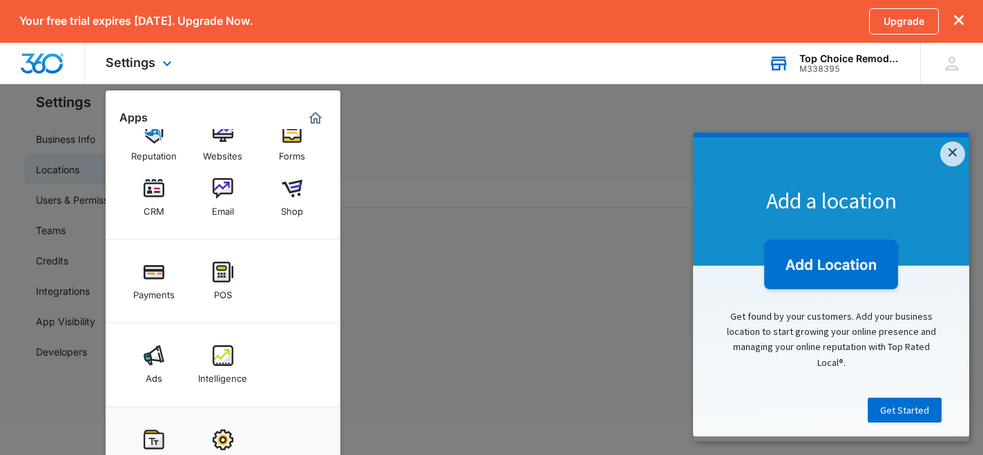
click at [315, 117] on img "Marketing 360® Dashboard" at bounding box center [315, 118] width 17 height 17
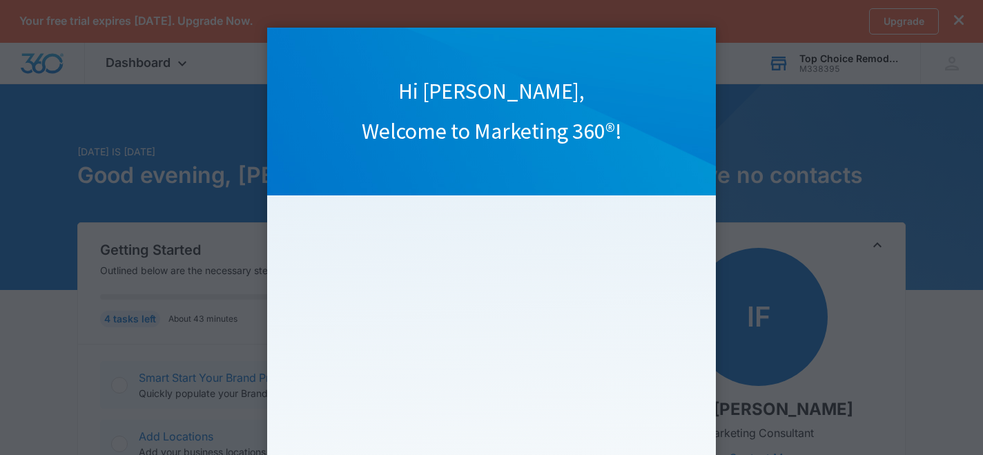
click at [791, 122] on appcues "Hi Donna, Welcome to Marketing 360®! Watch our quick overview video to learn yo…" at bounding box center [491, 227] width 983 height 455
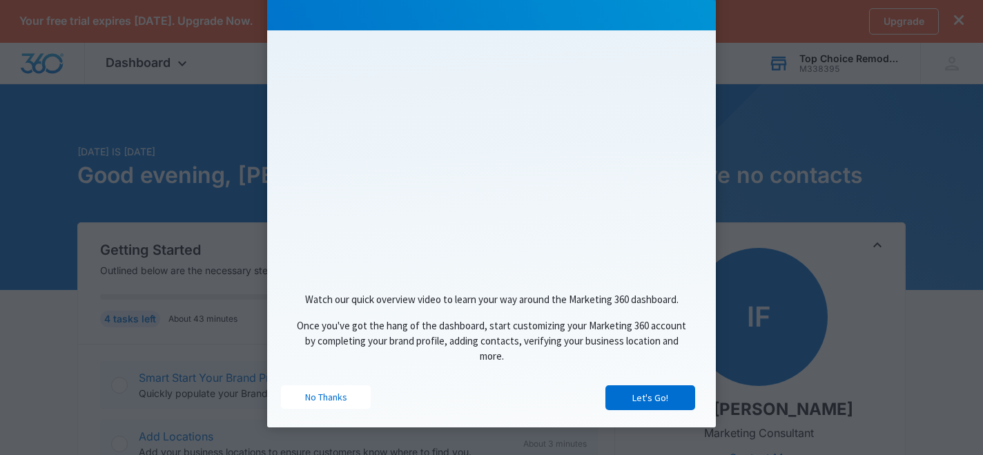
scroll to position [170, 0]
click at [330, 398] on link "No Thanks" at bounding box center [326, 396] width 90 height 23
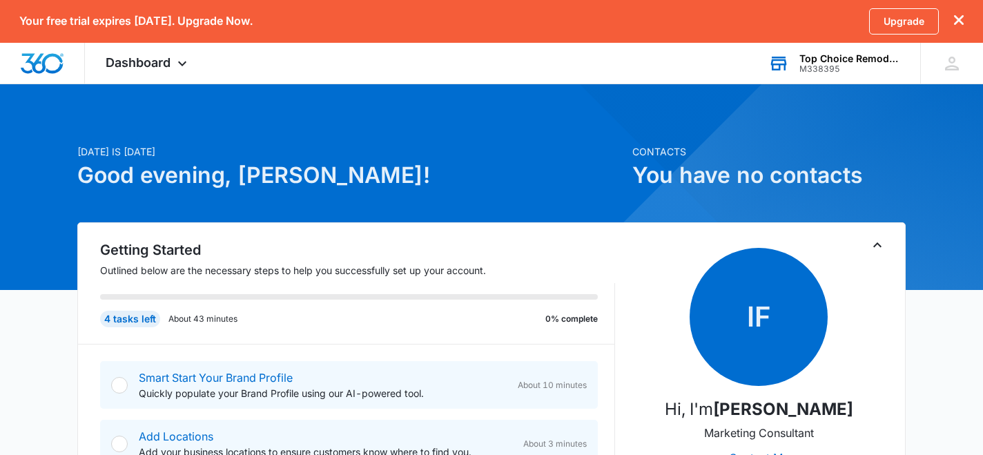
click at [890, 62] on div "Top Choice Remodeling LLC" at bounding box center [849, 58] width 101 height 11
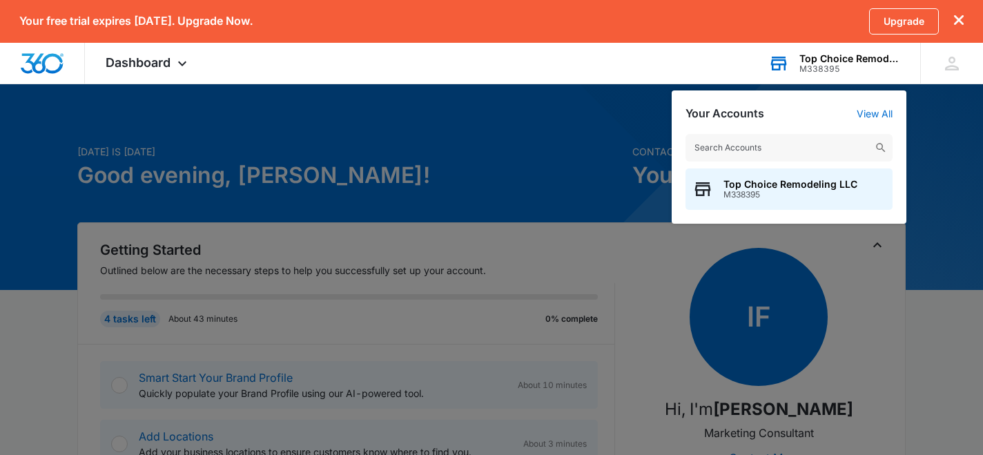
click at [890, 62] on div "Top Choice Remodeling LLC" at bounding box center [849, 58] width 101 height 11
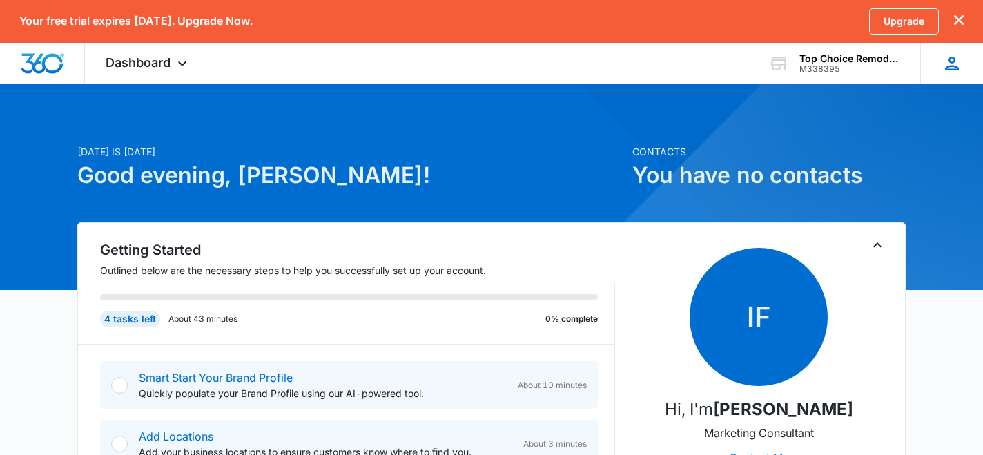
click at [953, 61] on icon at bounding box center [952, 64] width 14 height 14
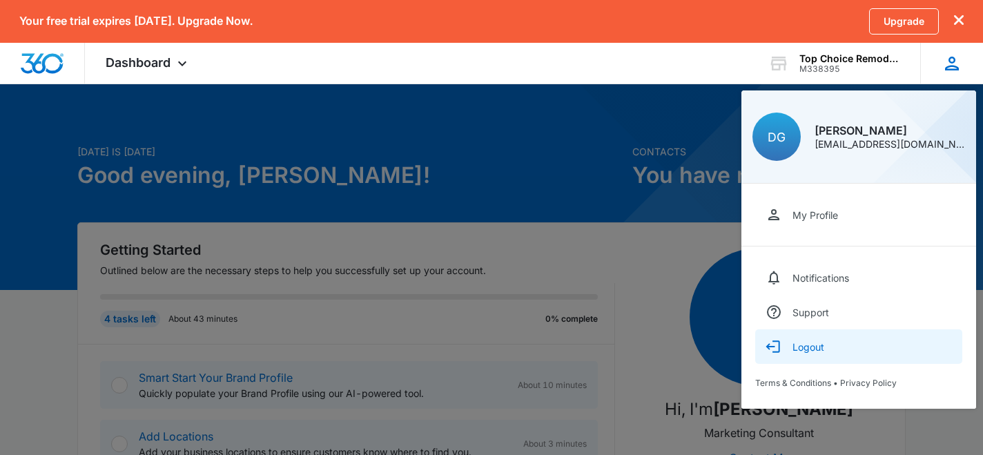
click at [815, 348] on div "Logout" at bounding box center [808, 347] width 32 height 12
